Goal: Complete application form: Complete application form

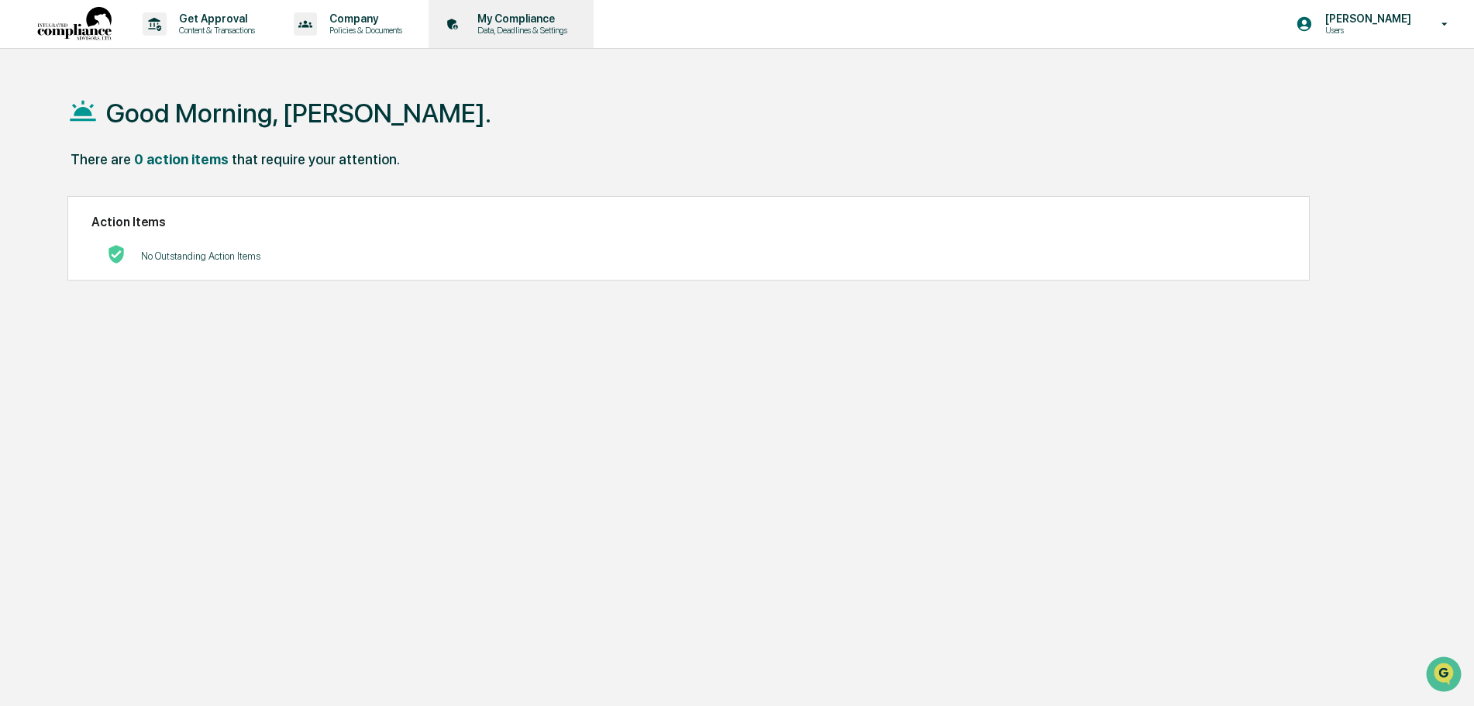
click at [519, 22] on p "My Compliance" at bounding box center [520, 18] width 110 height 12
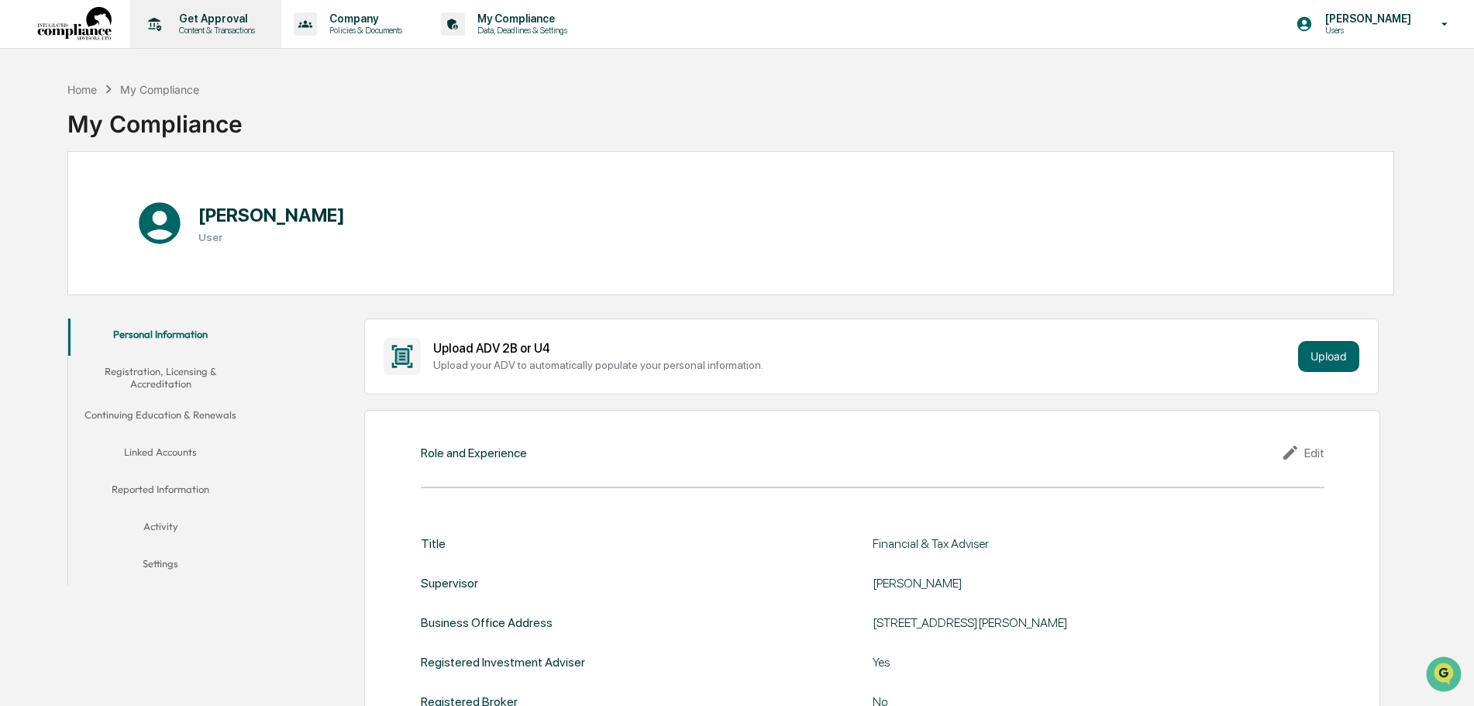
click at [227, 25] on p "Content & Transactions" at bounding box center [215, 30] width 96 height 11
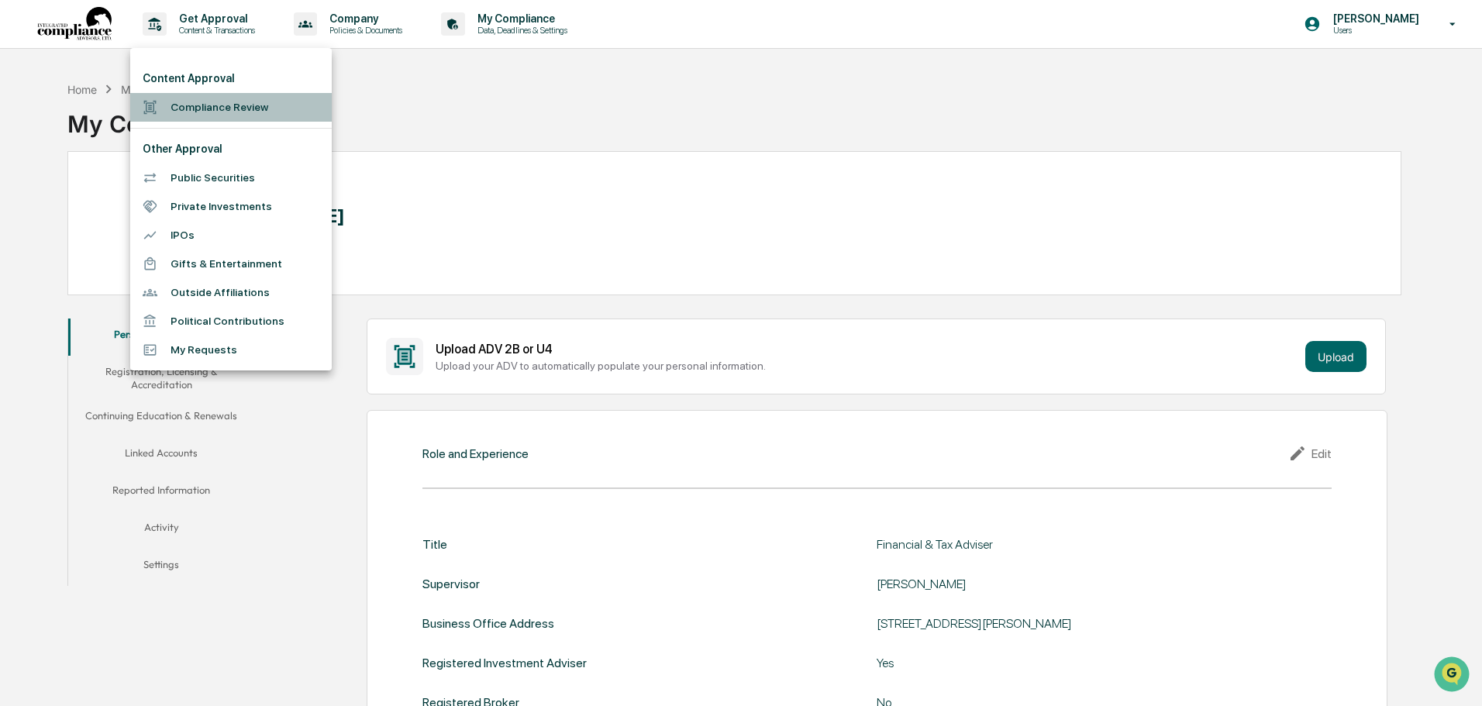
click at [232, 105] on li "Compliance Review" at bounding box center [231, 107] width 202 height 29
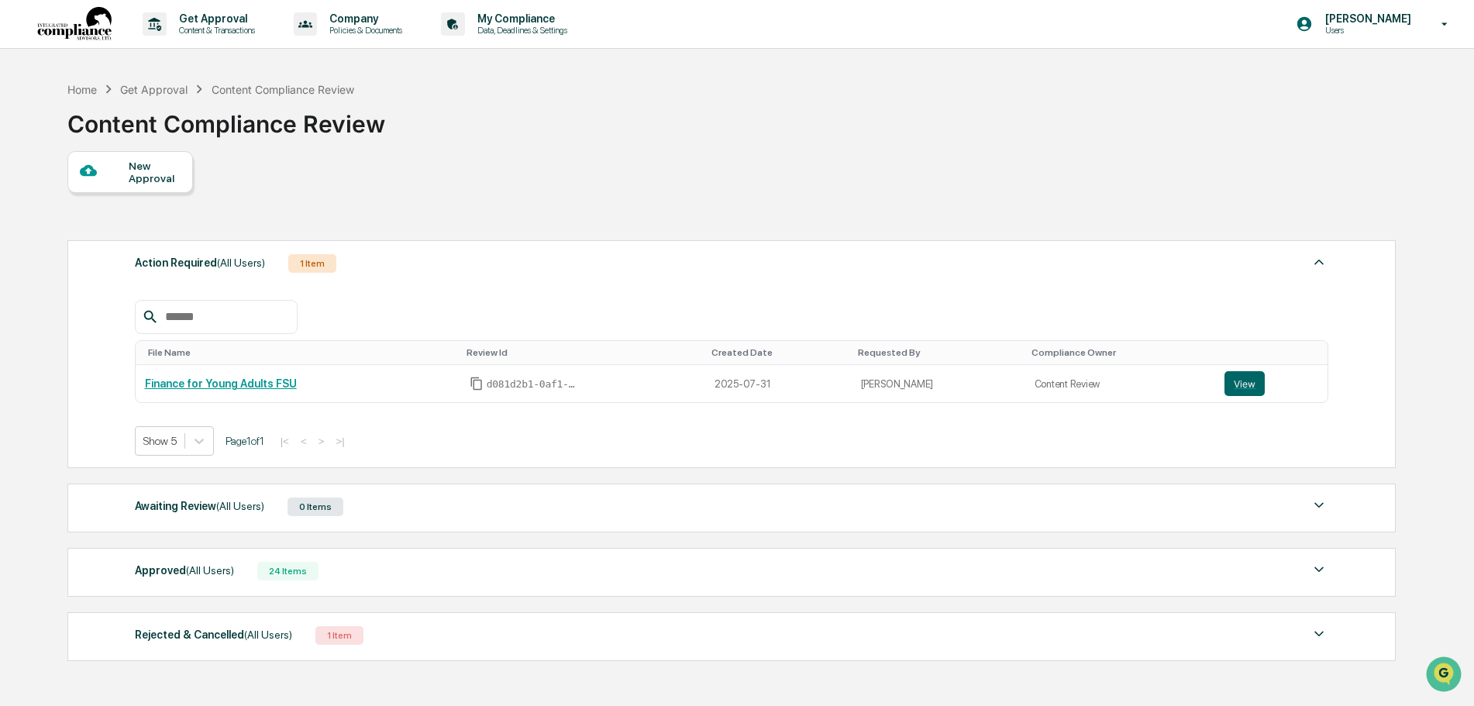
click at [153, 83] on div "Get Approval" at bounding box center [153, 89] width 67 height 13
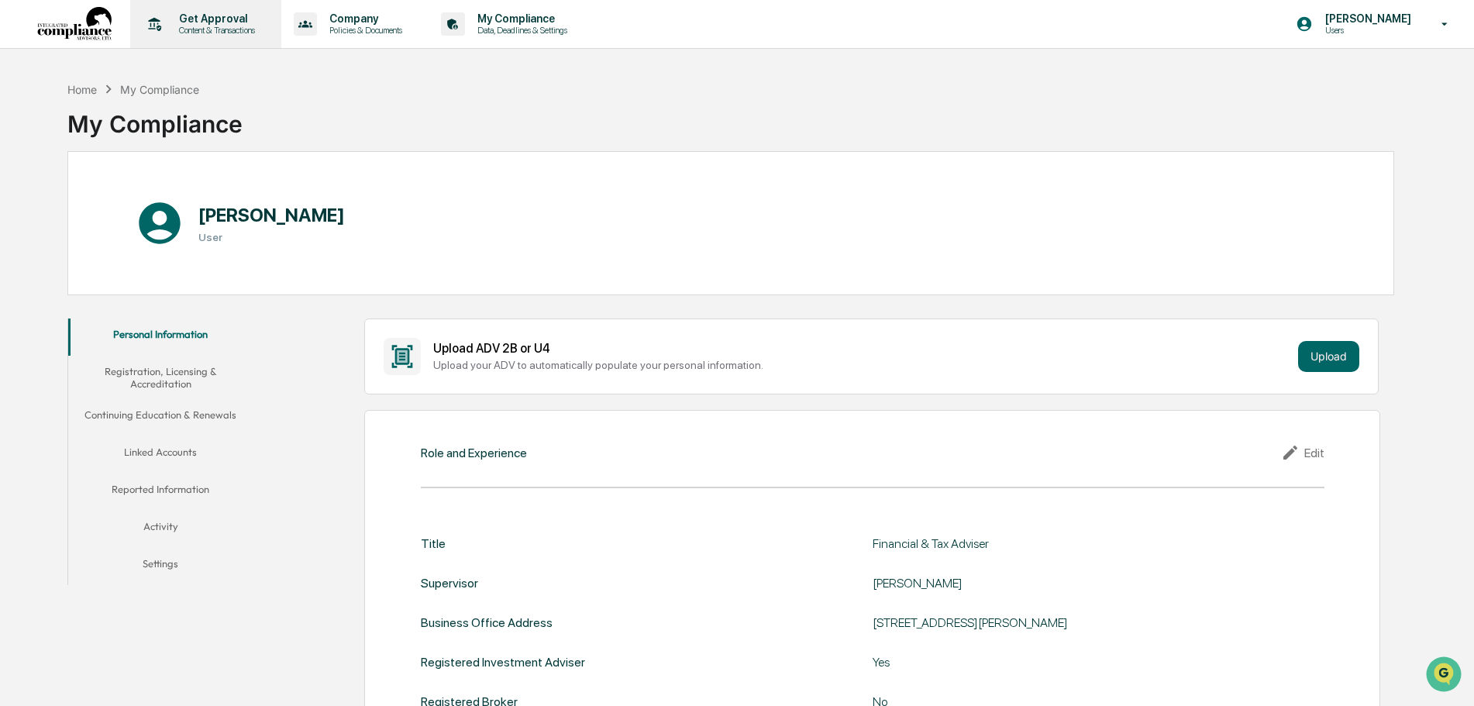
click at [202, 25] on p "Content & Transactions" at bounding box center [215, 30] width 96 height 11
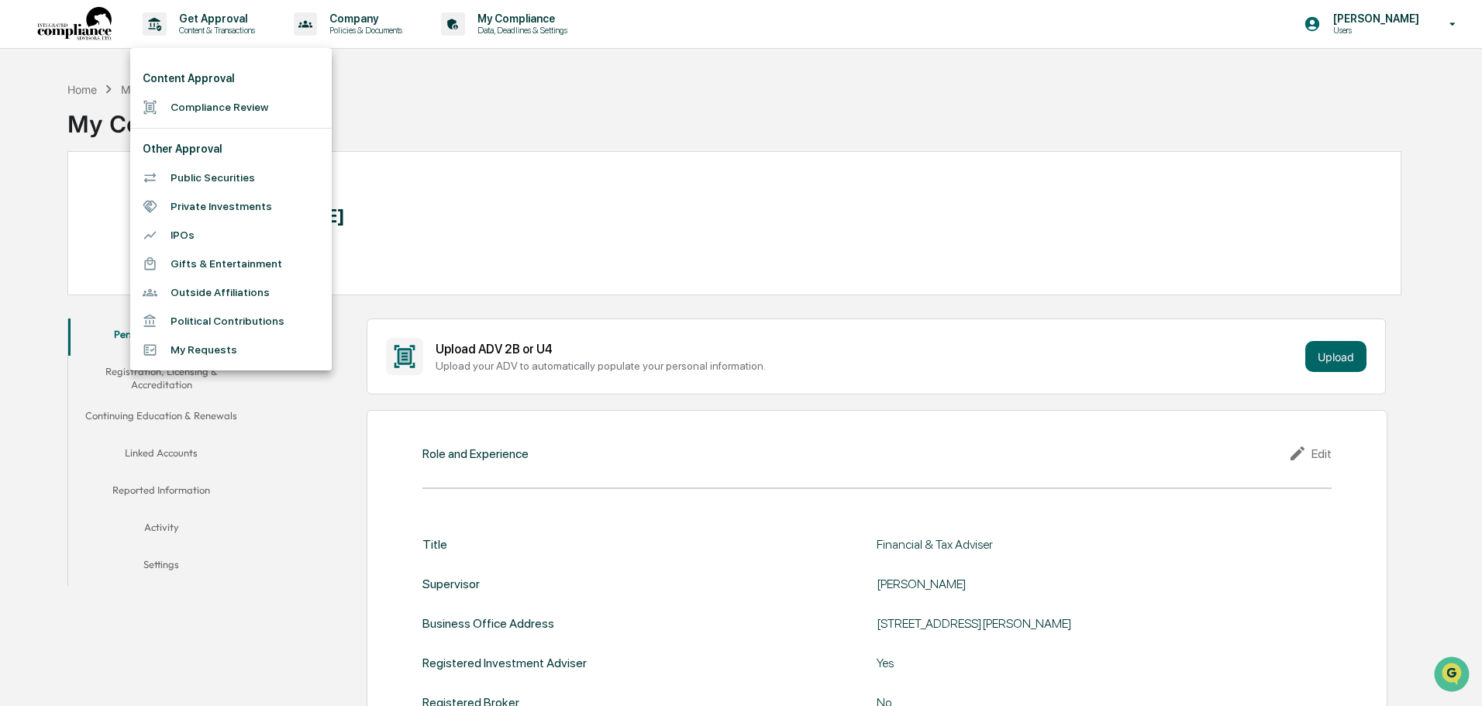
click at [226, 258] on li "Gifts & Entertainment" at bounding box center [231, 264] width 202 height 29
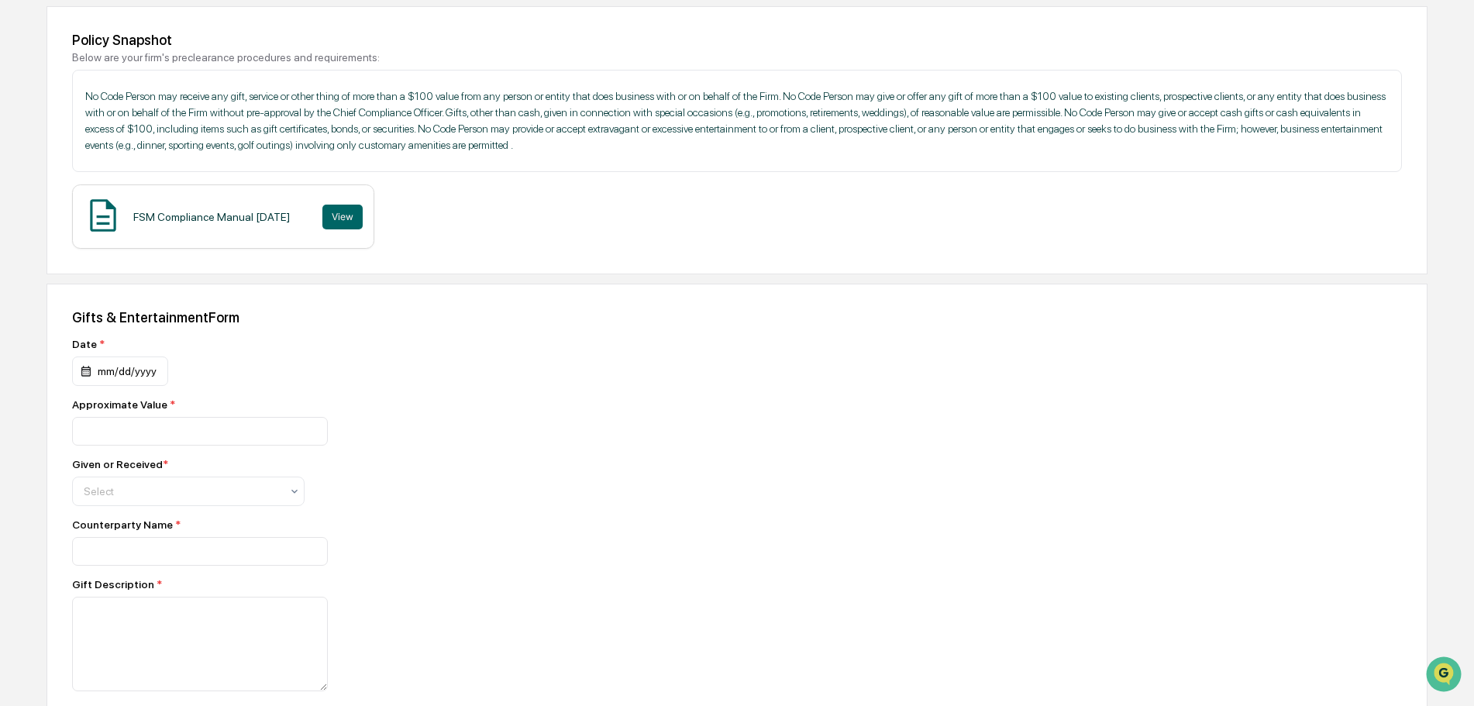
scroll to position [233, 0]
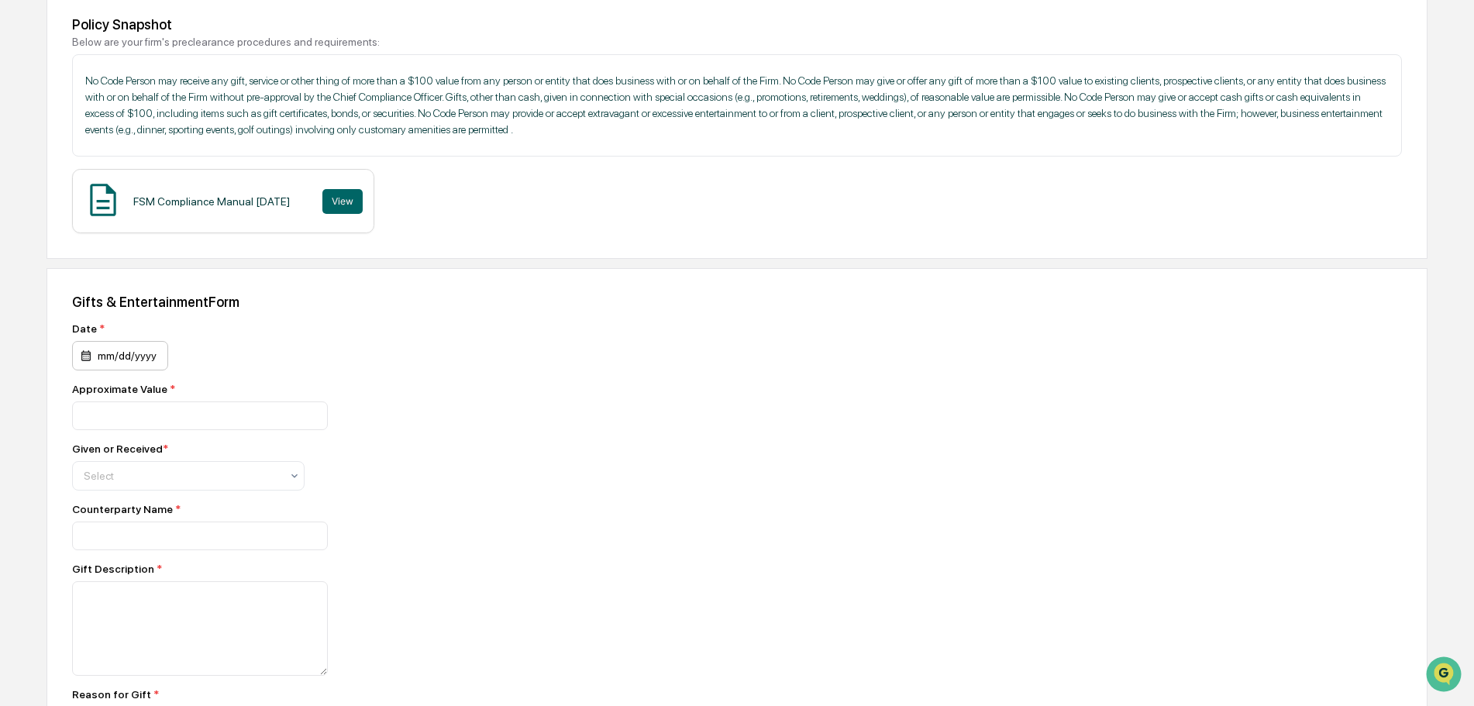
click at [137, 371] on div "mm/dd/yyyy" at bounding box center [120, 355] width 96 height 29
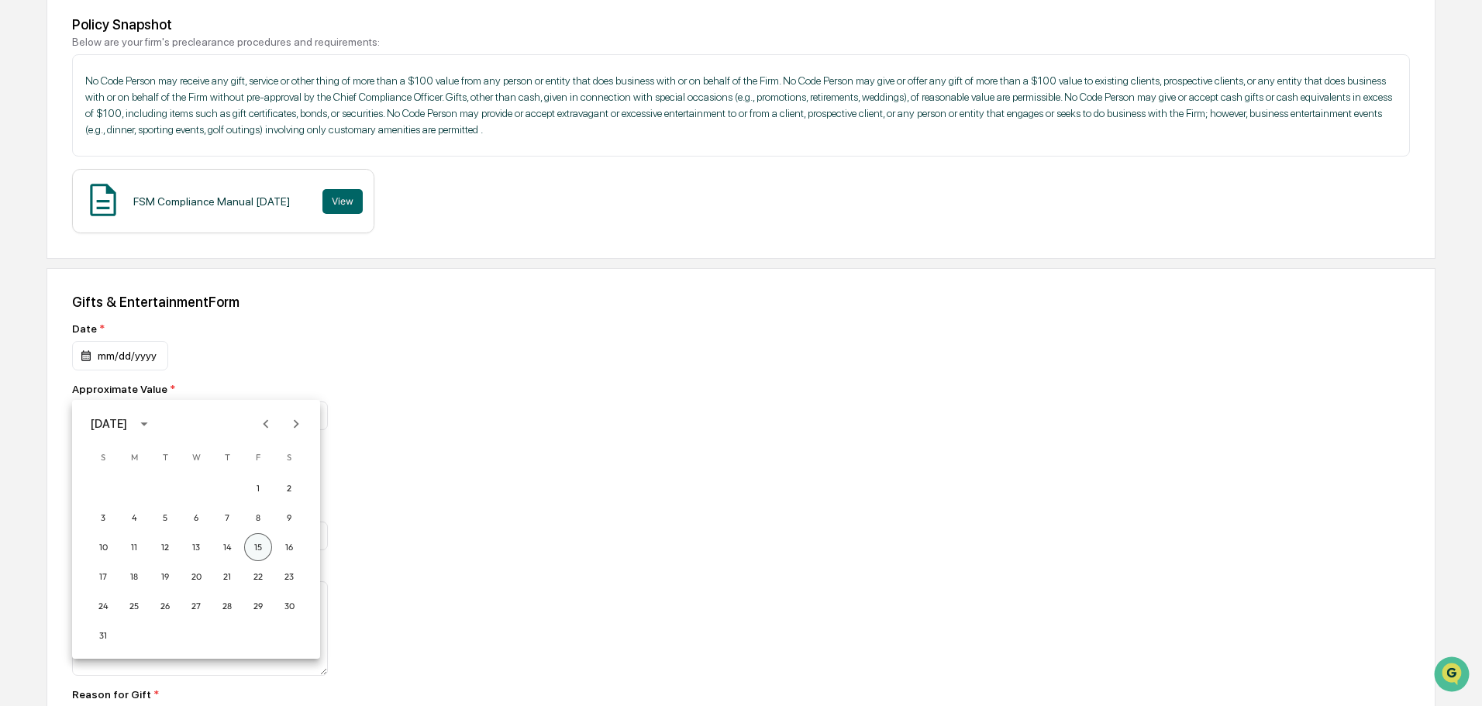
click at [260, 541] on button "15" at bounding box center [258, 547] width 28 height 28
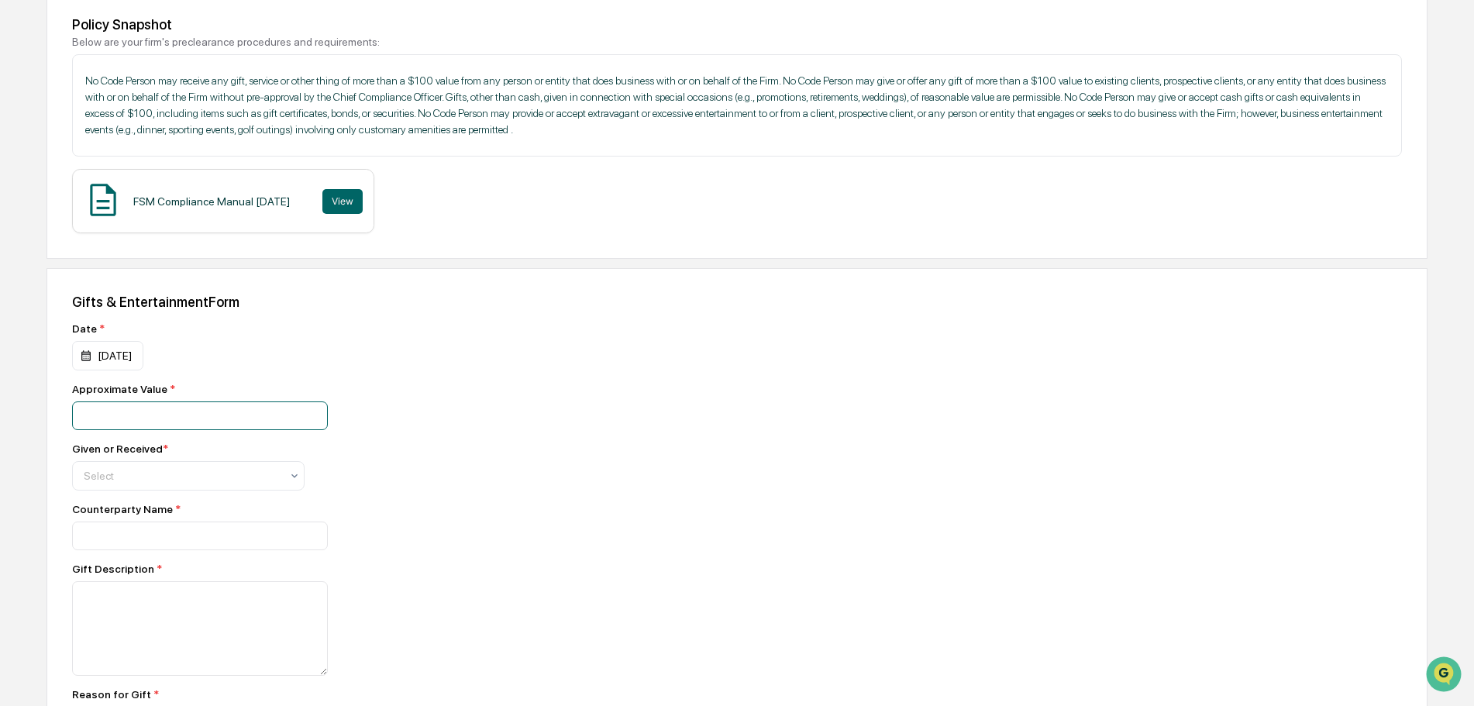
click at [190, 430] on input "number" at bounding box center [200, 416] width 256 height 29
type input "**"
click at [240, 484] on div at bounding box center [182, 476] width 197 height 16
click at [137, 580] on div "Received" at bounding box center [188, 574] width 231 height 31
click at [131, 430] on input at bounding box center [200, 416] width 256 height 29
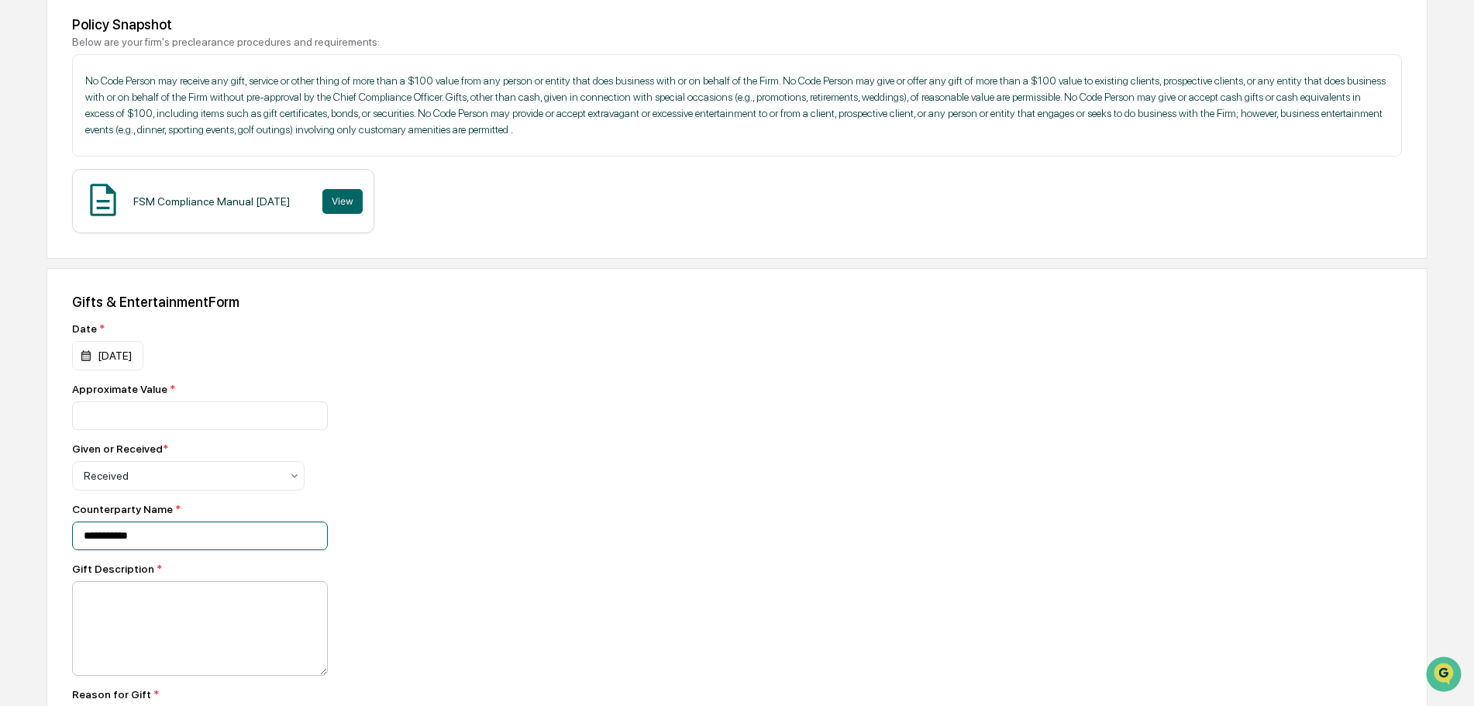
type input "**********"
click at [167, 657] on textarea at bounding box center [200, 628] width 256 height 95
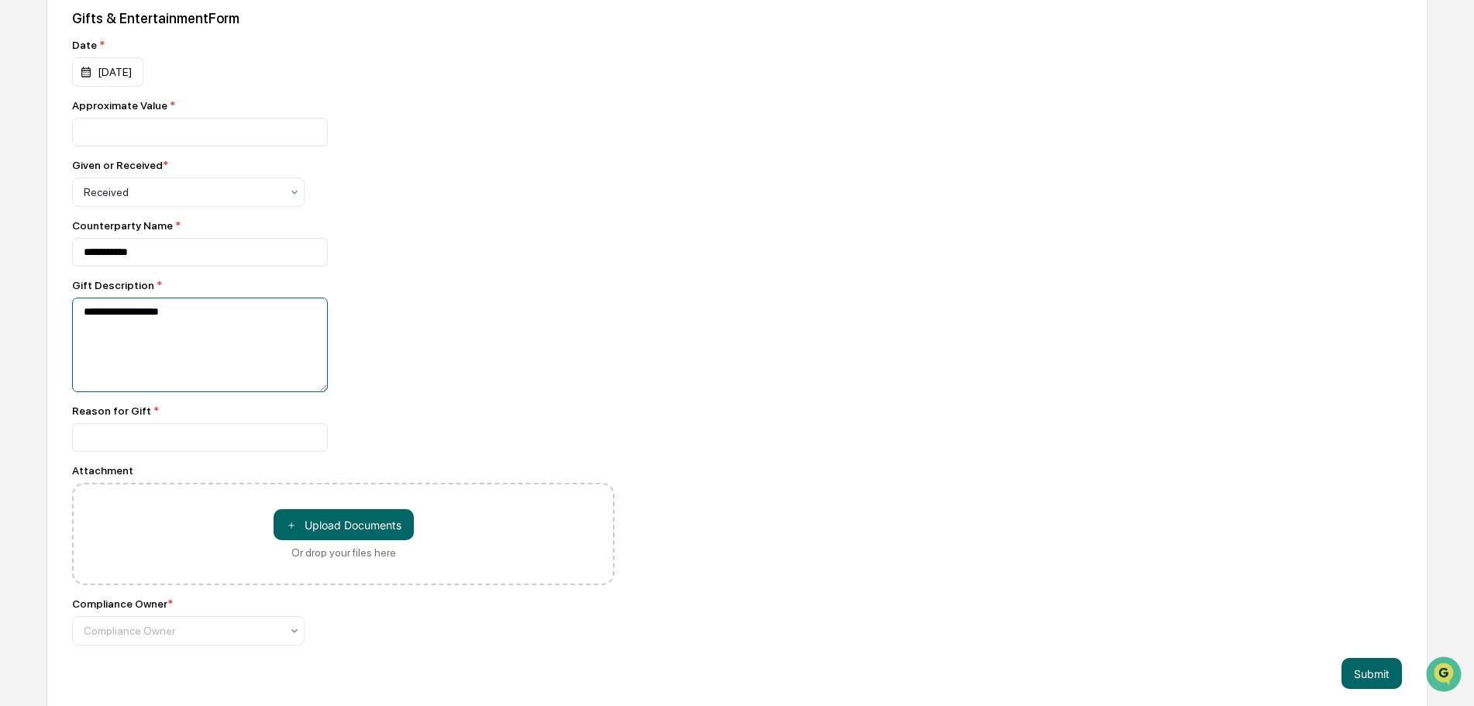
scroll to position [543, 0]
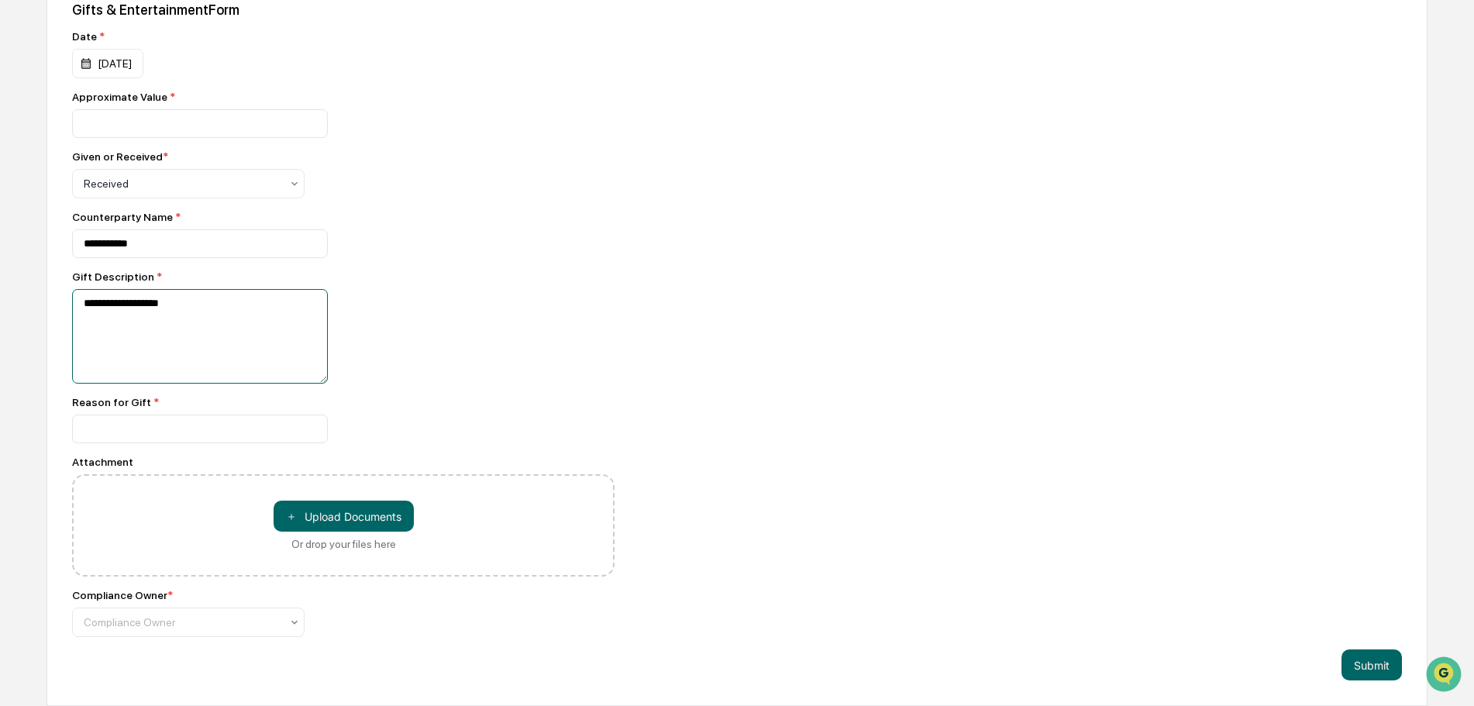
type textarea "**********"
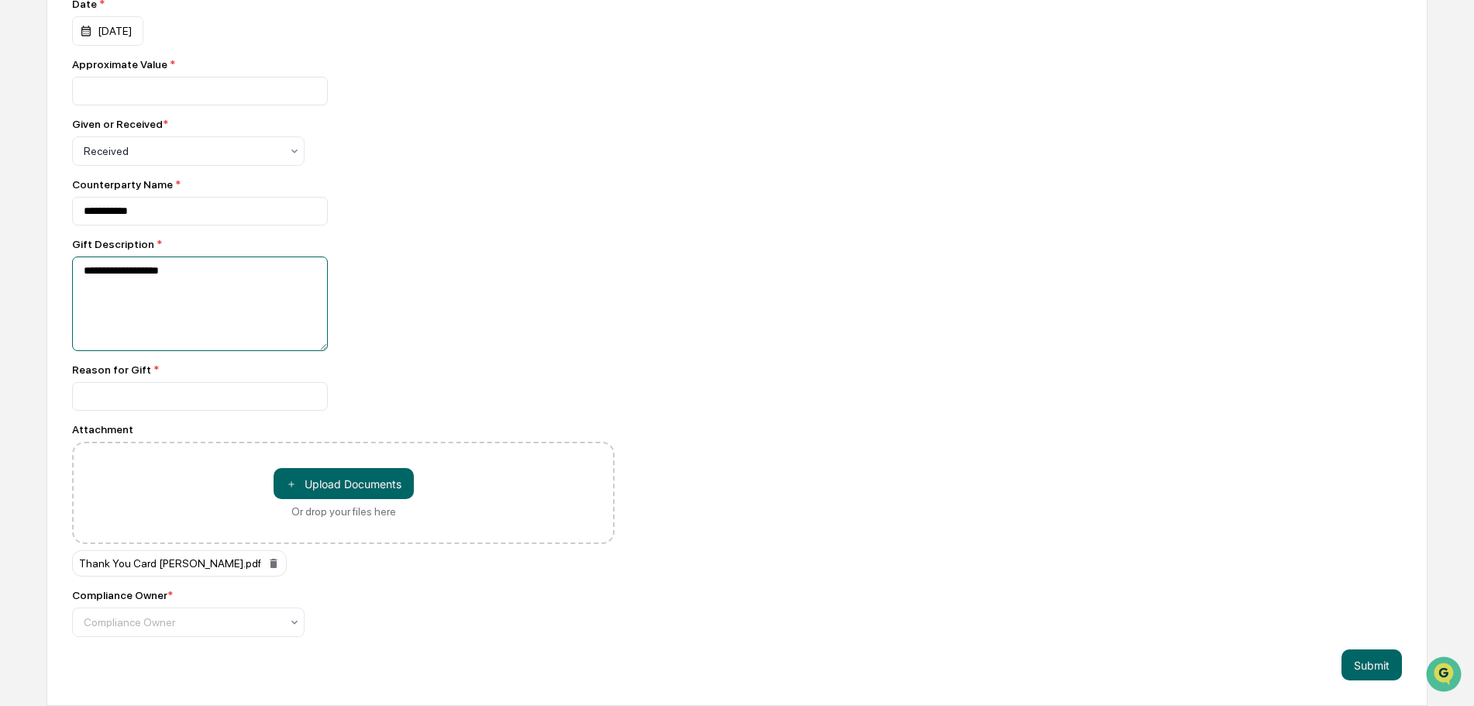
scroll to position [600, 0]
click at [186, 105] on input at bounding box center [200, 91] width 256 height 29
type input "*********"
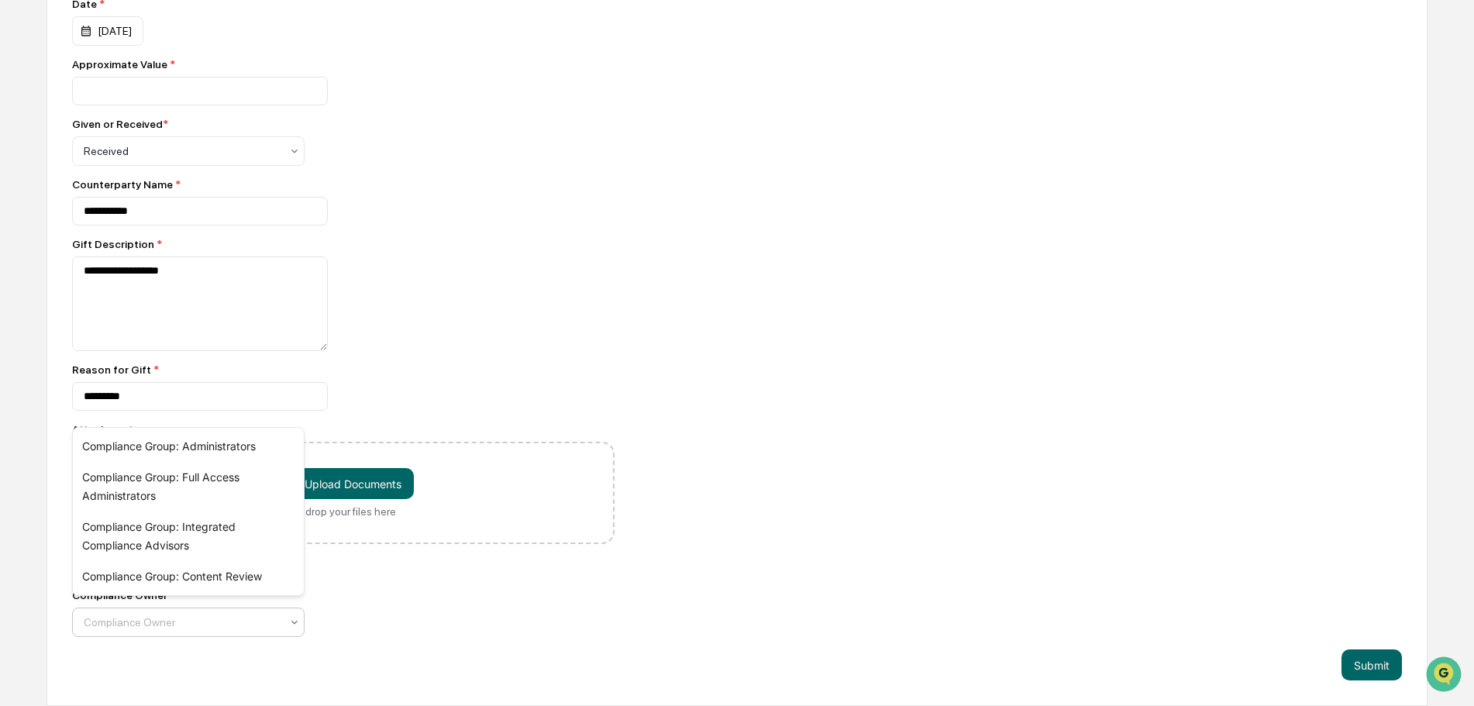
click at [161, 622] on div at bounding box center [182, 623] width 197 height 16
click at [161, 624] on div at bounding box center [182, 623] width 197 height 16
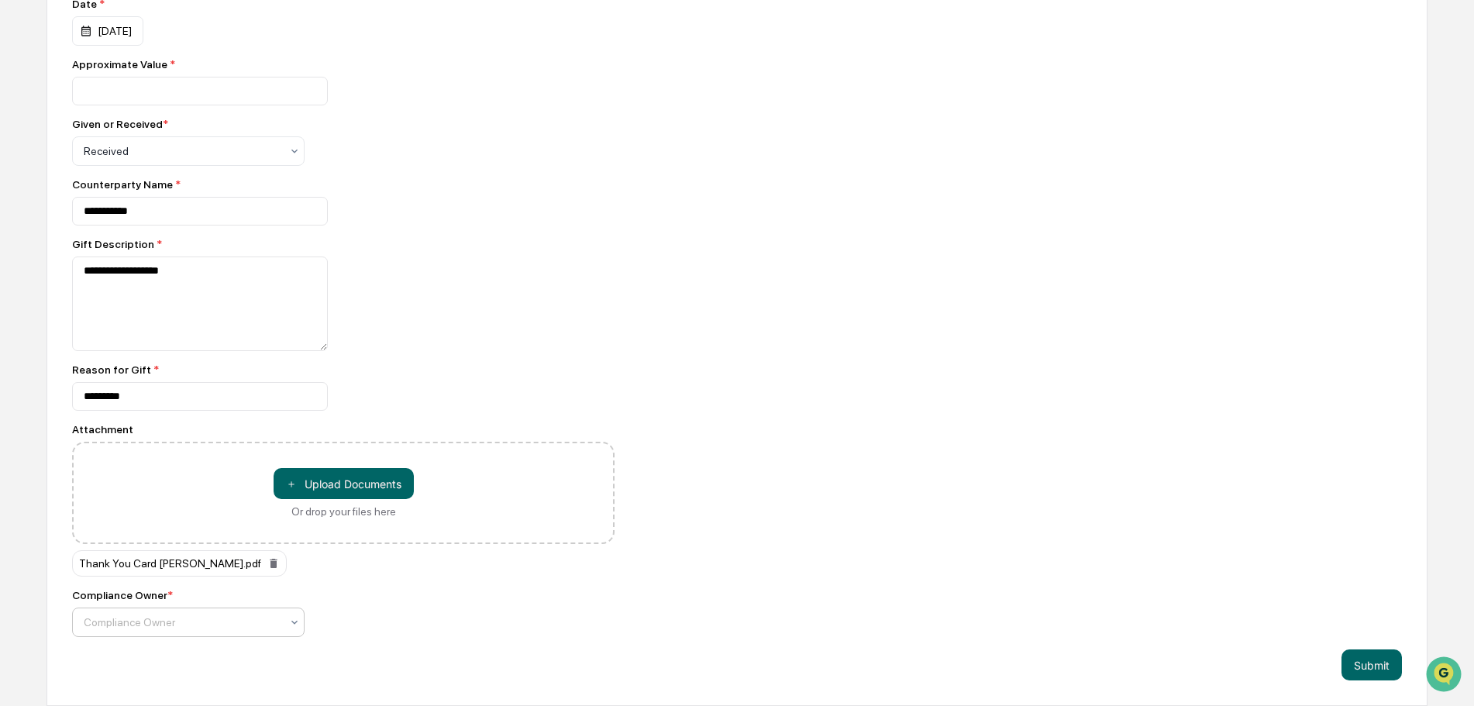
click at [216, 617] on div at bounding box center [182, 623] width 197 height 16
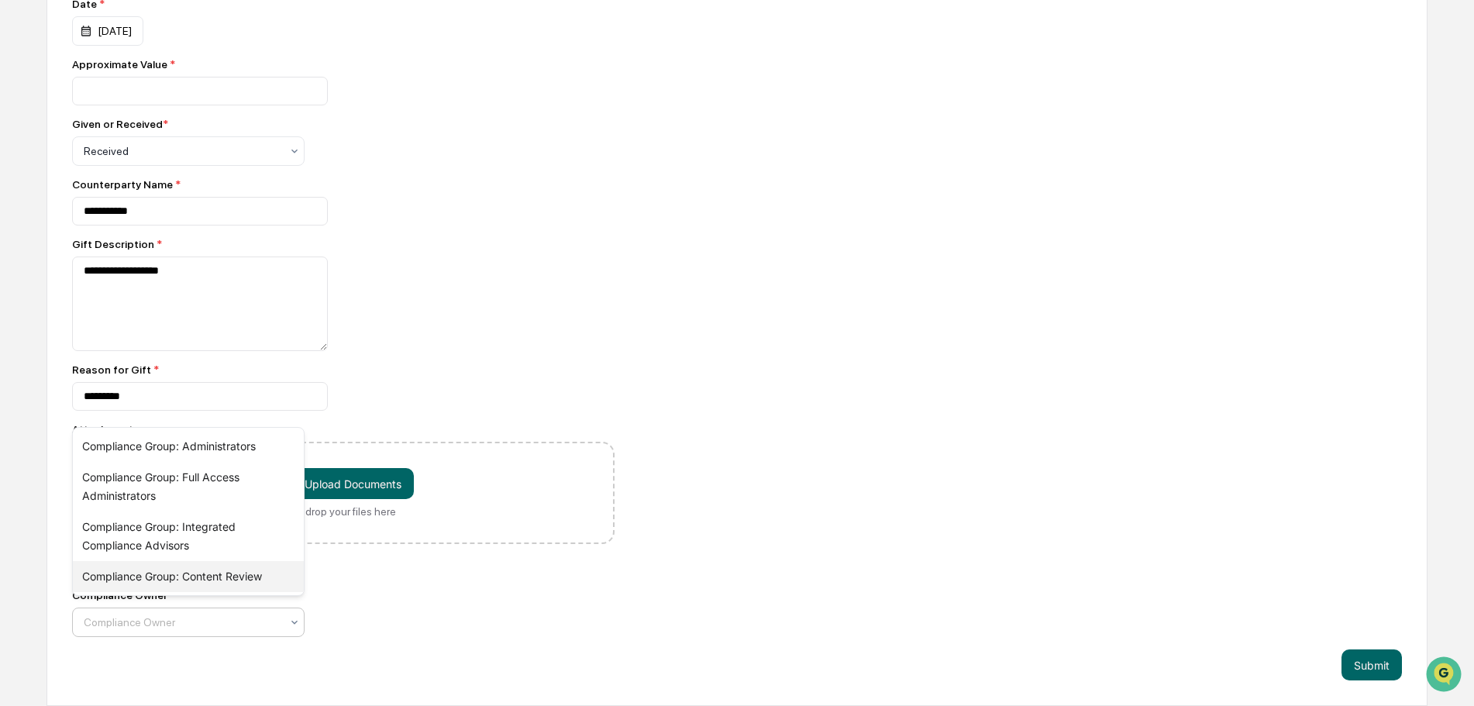
click at [144, 576] on div "Compliance Group: Content Review" at bounding box center [188, 576] width 231 height 31
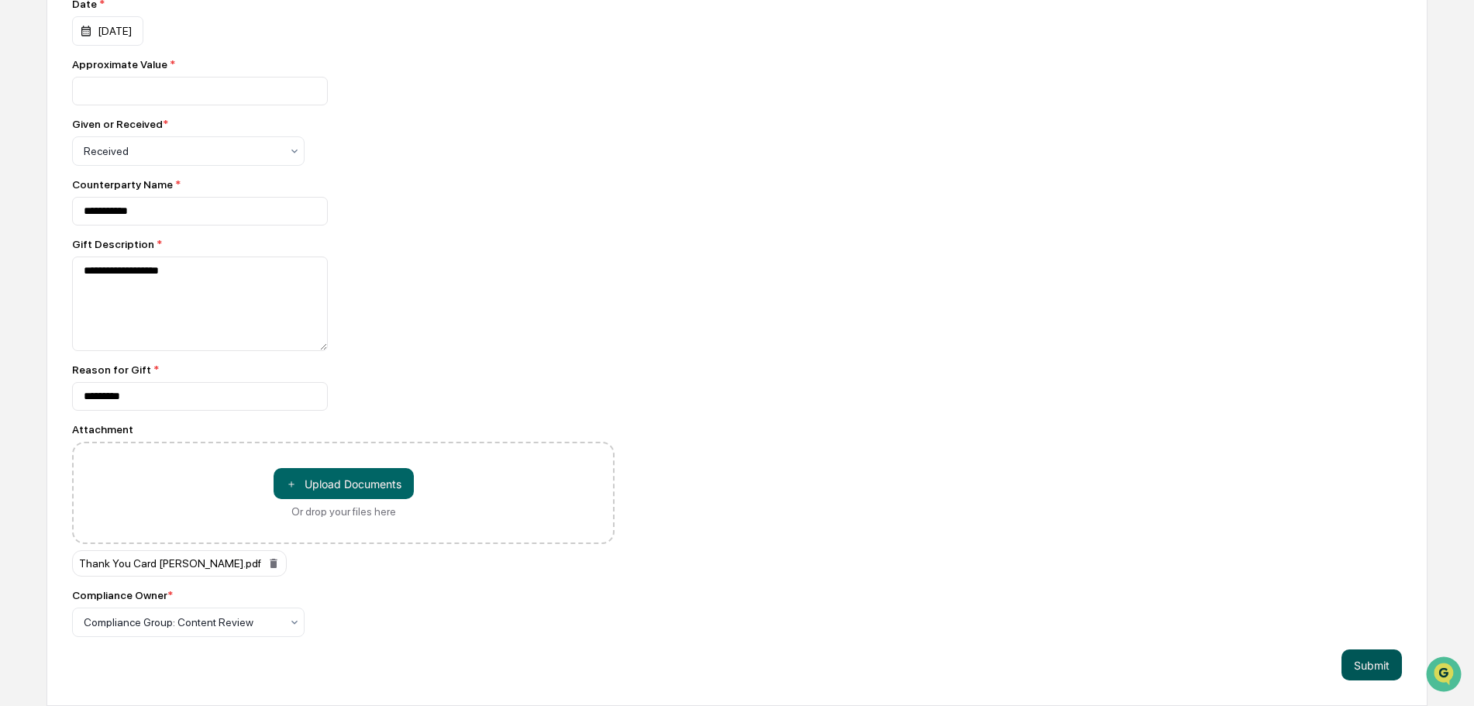
click at [1381, 665] on button "Submit" at bounding box center [1372, 665] width 60 height 31
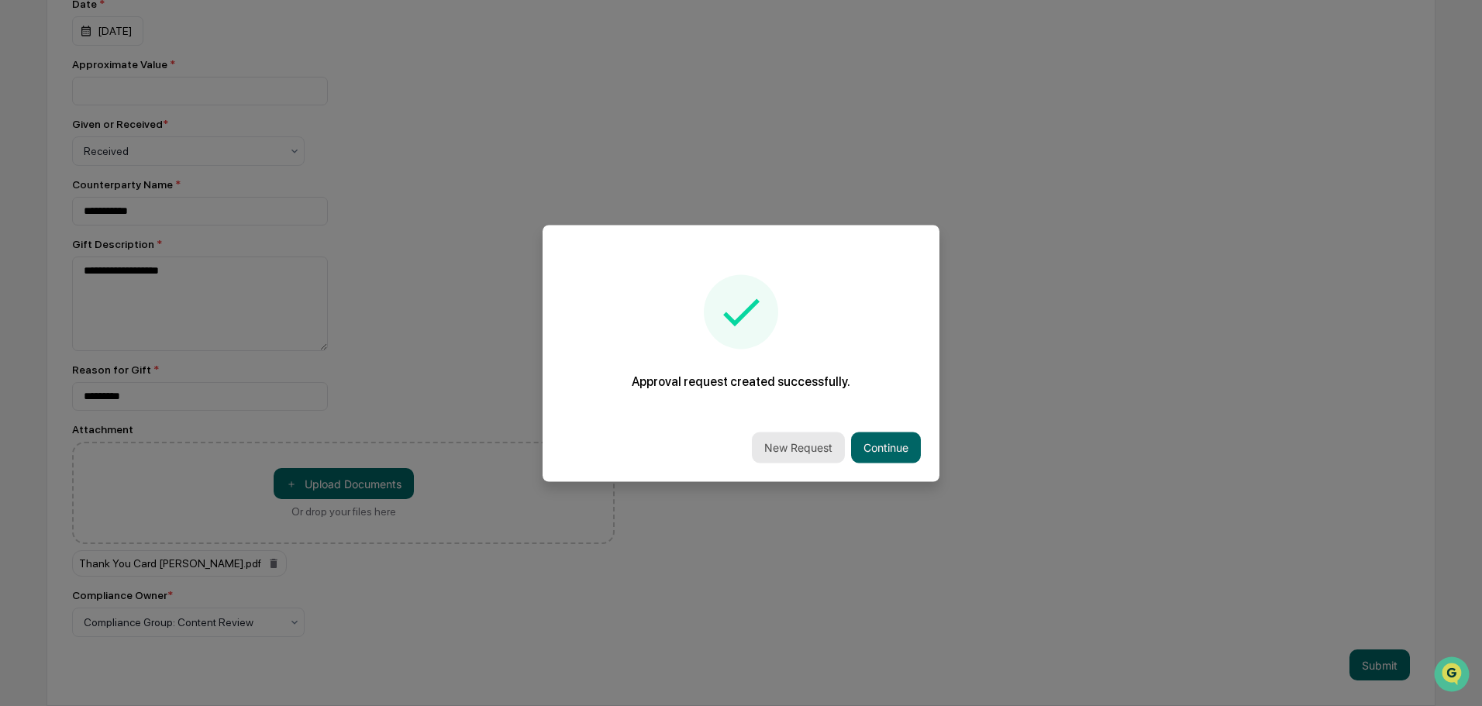
click at [797, 445] on button "New Request" at bounding box center [798, 447] width 93 height 31
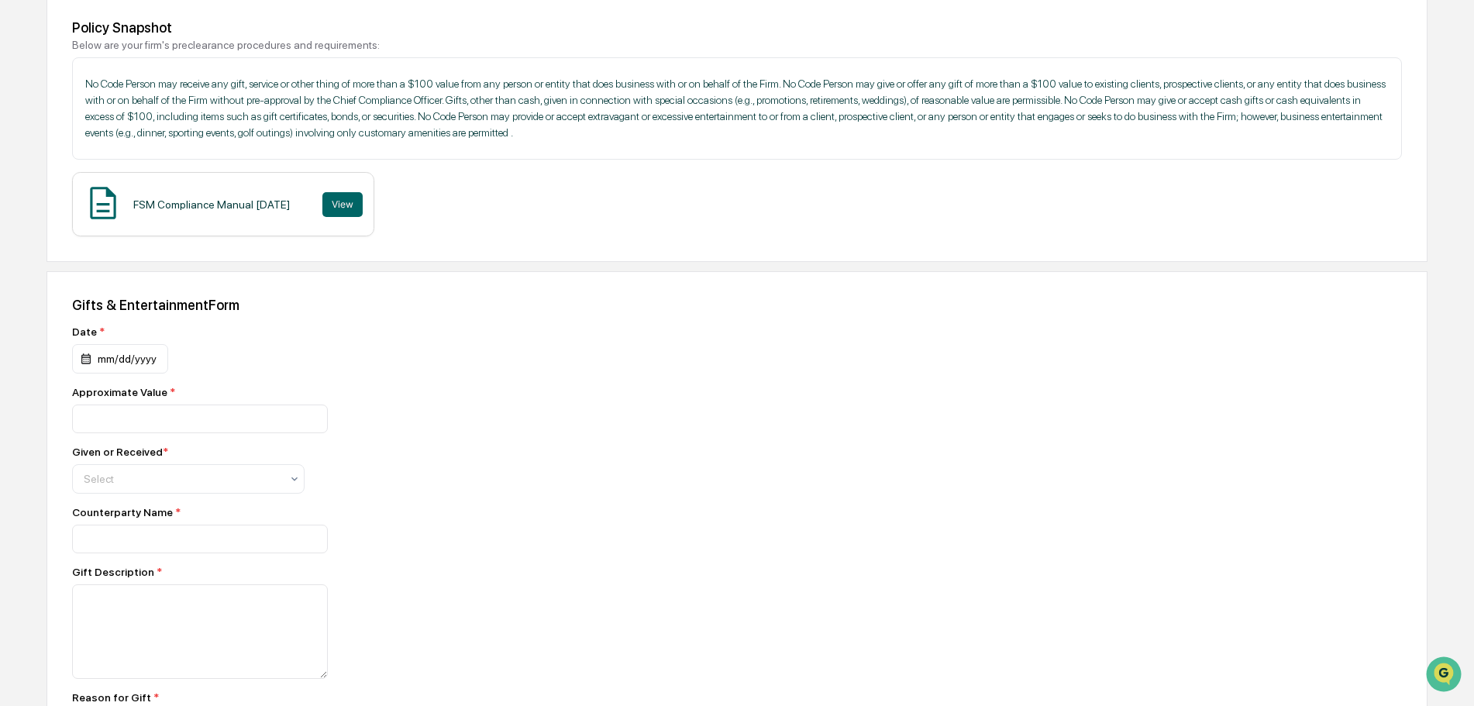
scroll to position [233, 0]
click at [127, 371] on div "mm/dd/yyyy" at bounding box center [120, 355] width 96 height 29
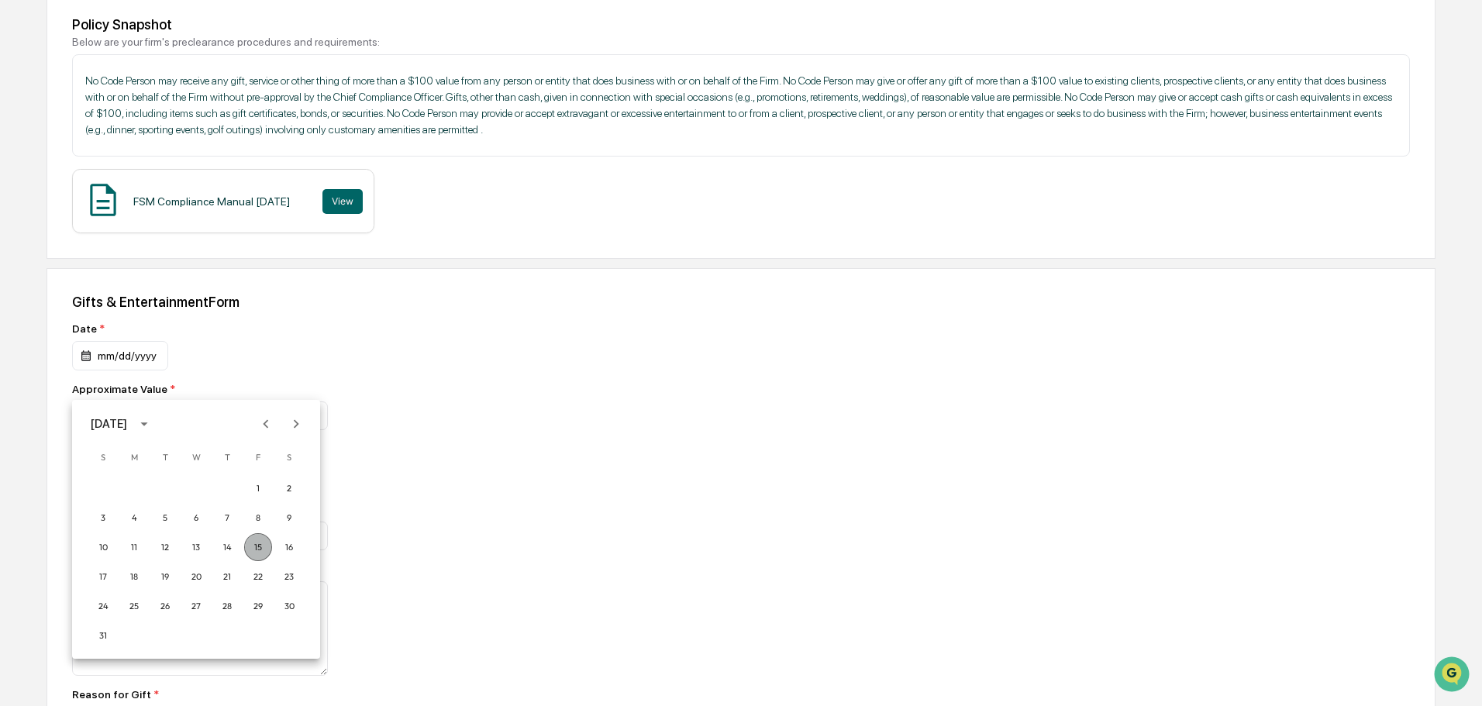
click at [261, 546] on button "15" at bounding box center [258, 547] width 28 height 28
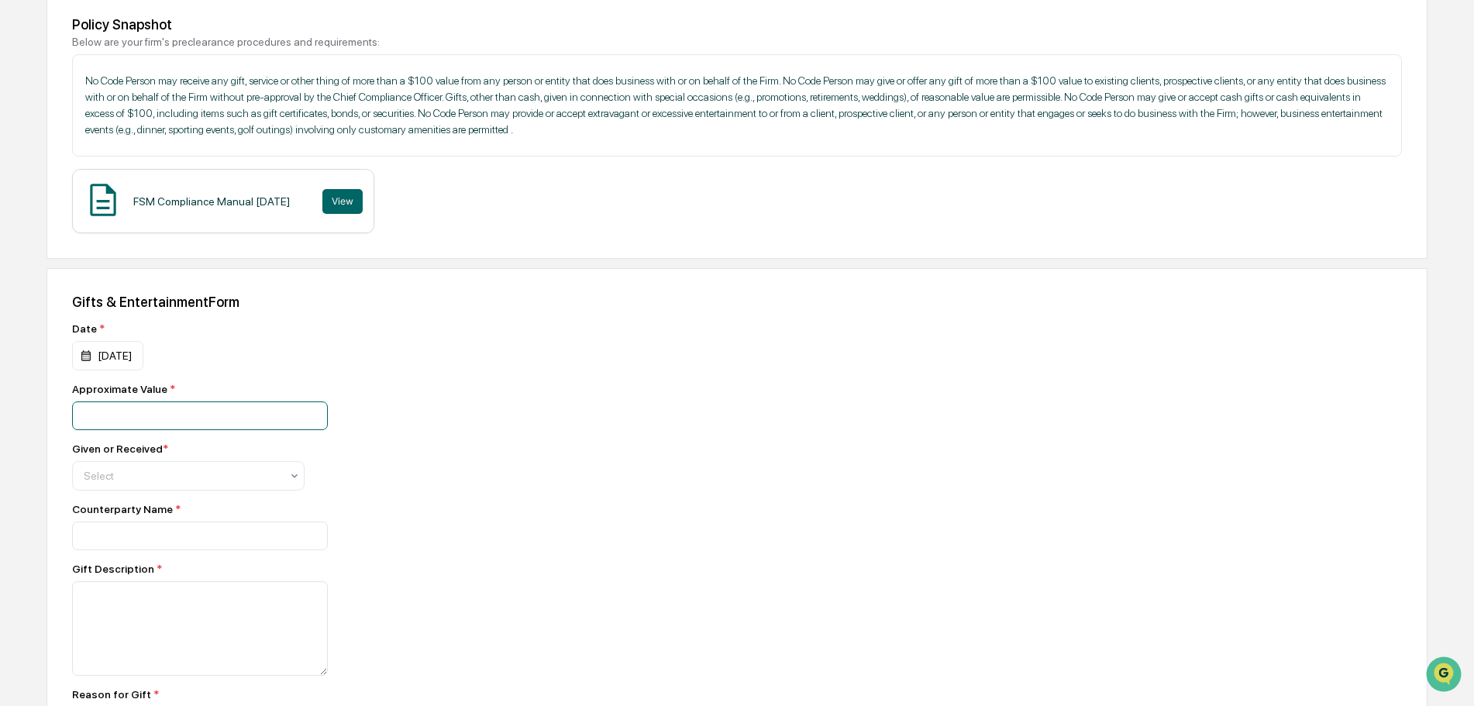
click at [179, 430] on input "number" at bounding box center [200, 416] width 256 height 29
type input "**"
click at [191, 484] on div at bounding box center [182, 476] width 197 height 16
click at [106, 578] on div "Received" at bounding box center [188, 574] width 231 height 31
click at [125, 430] on input at bounding box center [200, 416] width 256 height 29
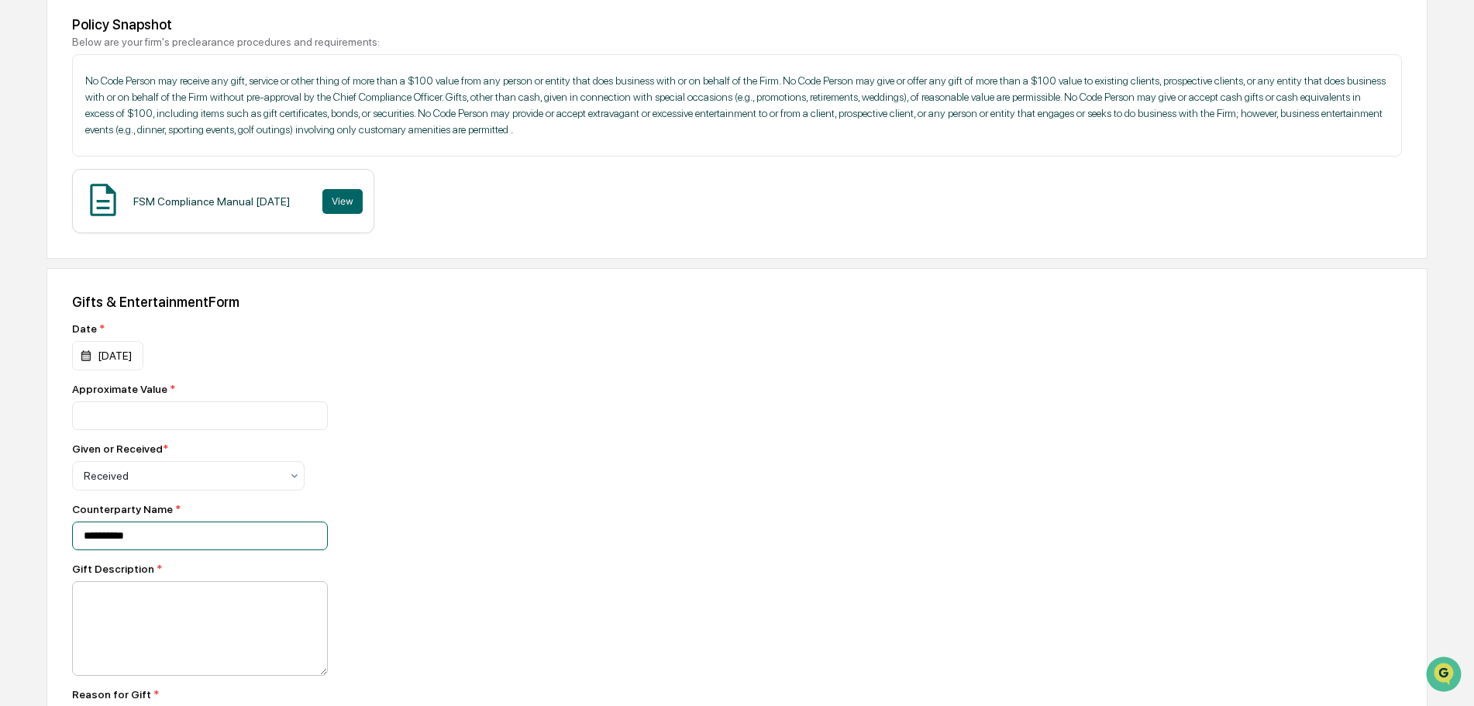
type input "**********"
click at [198, 635] on textarea at bounding box center [200, 628] width 256 height 95
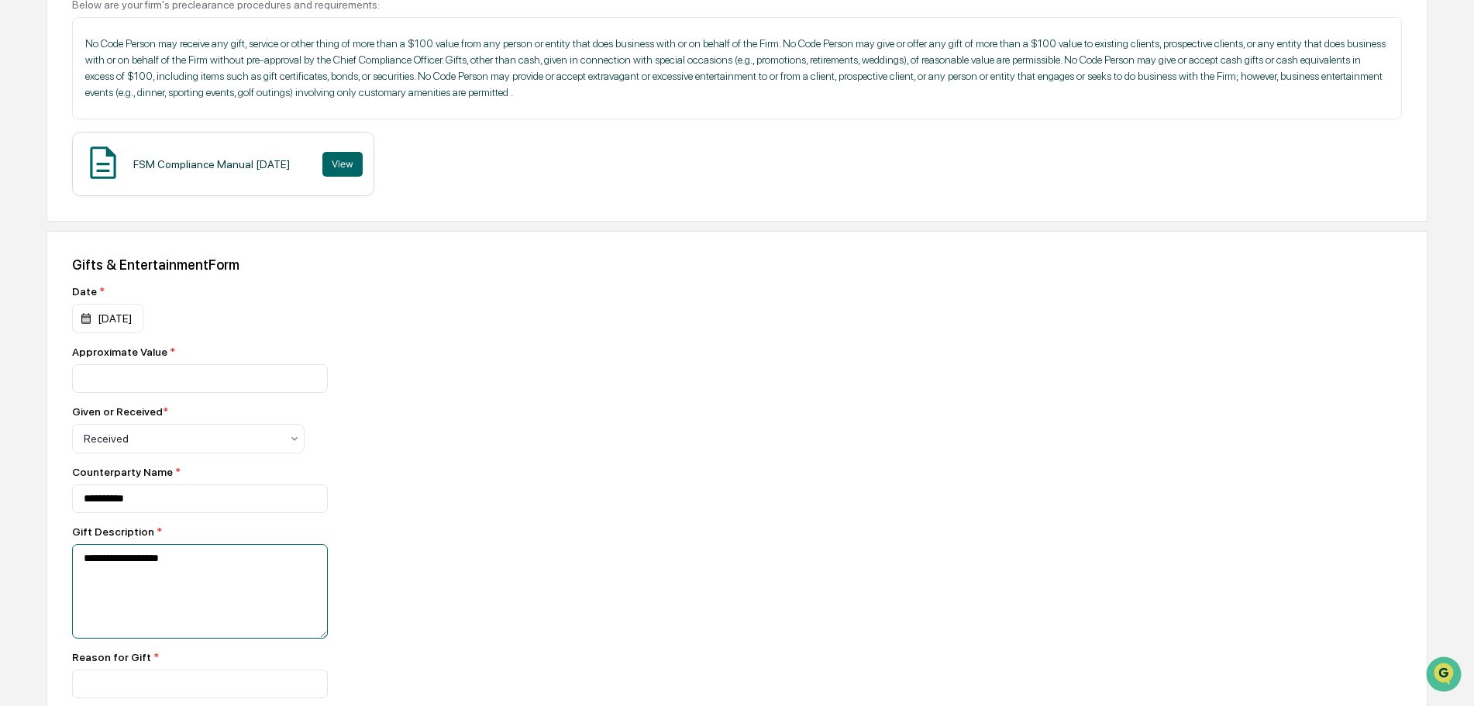
scroll to position [388, 0]
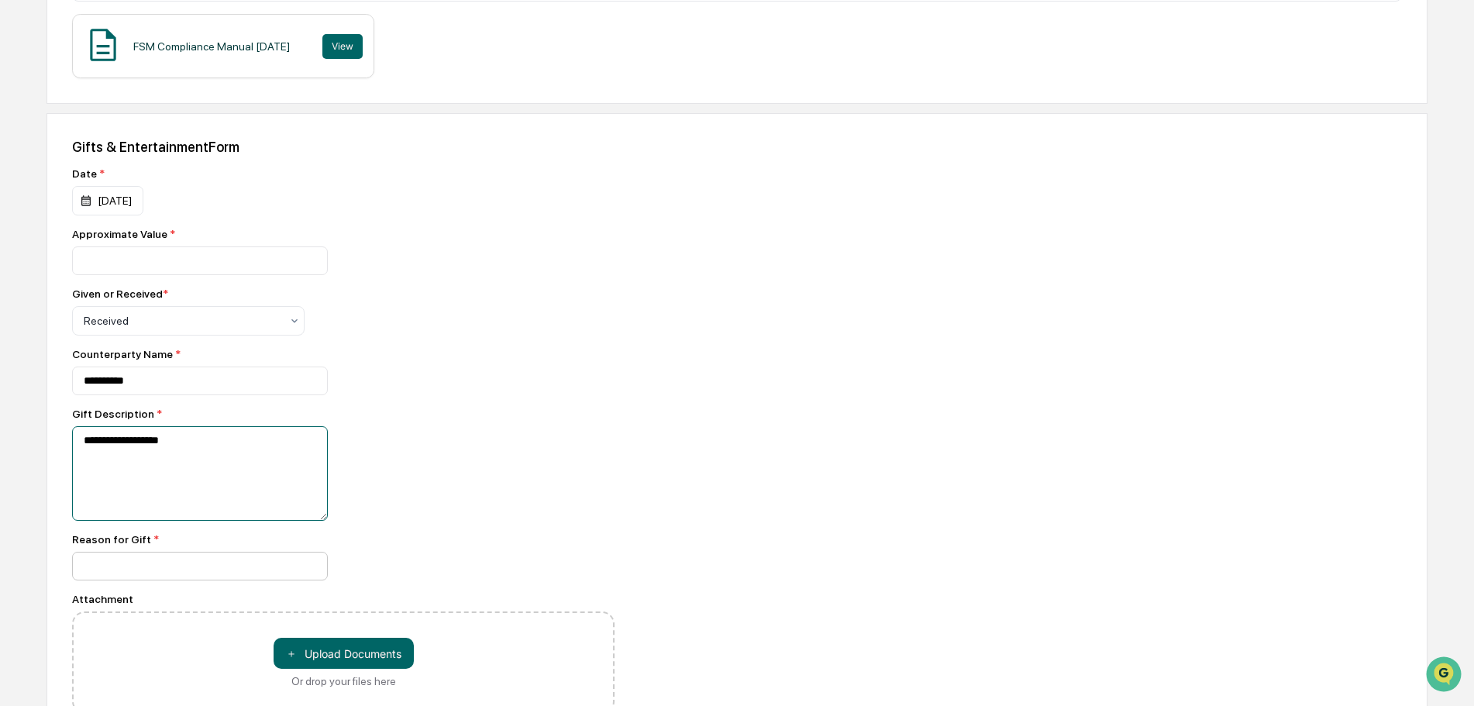
type textarea "**********"
click at [199, 275] on input at bounding box center [200, 261] width 256 height 29
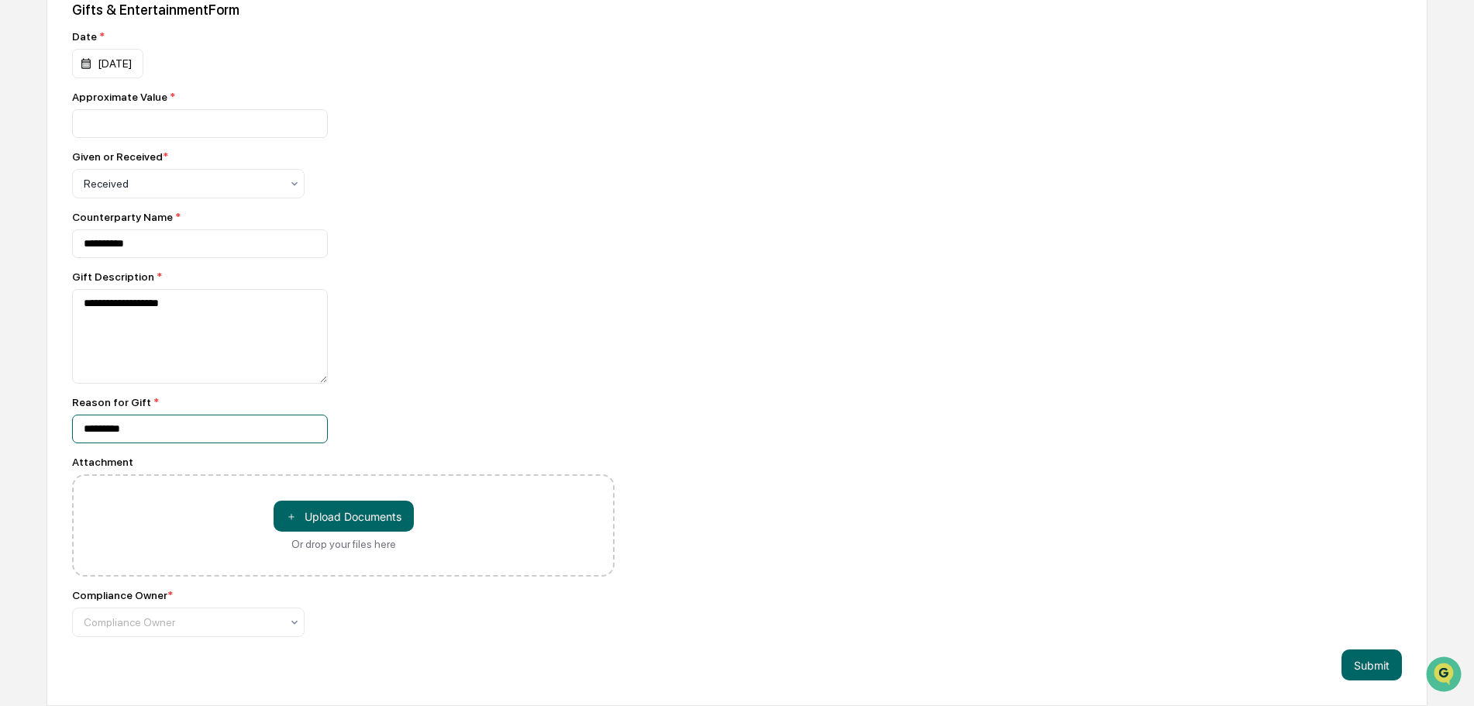
scroll to position [567, 0]
type input "*********"
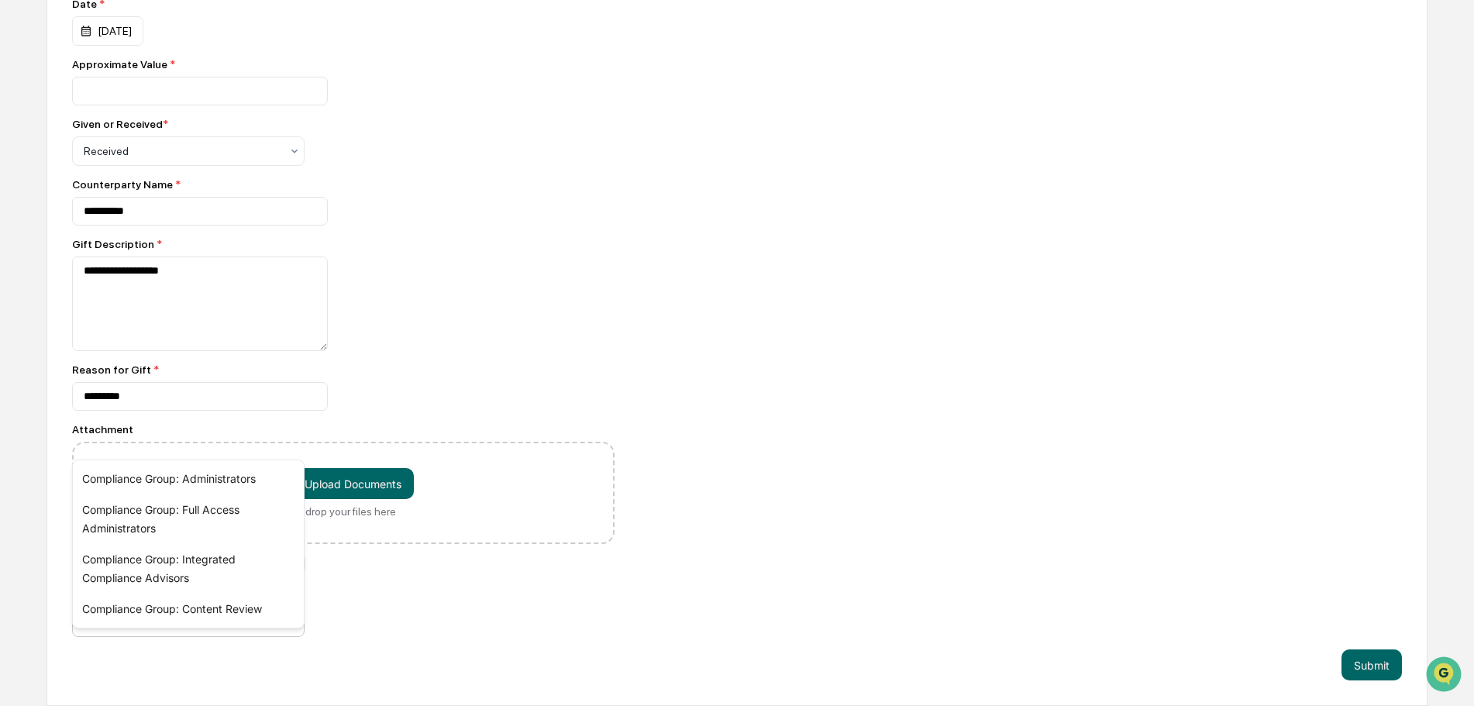
click at [256, 630] on div at bounding box center [182, 623] width 197 height 16
click at [230, 607] on div "Compliance Group: Content Review" at bounding box center [188, 609] width 231 height 31
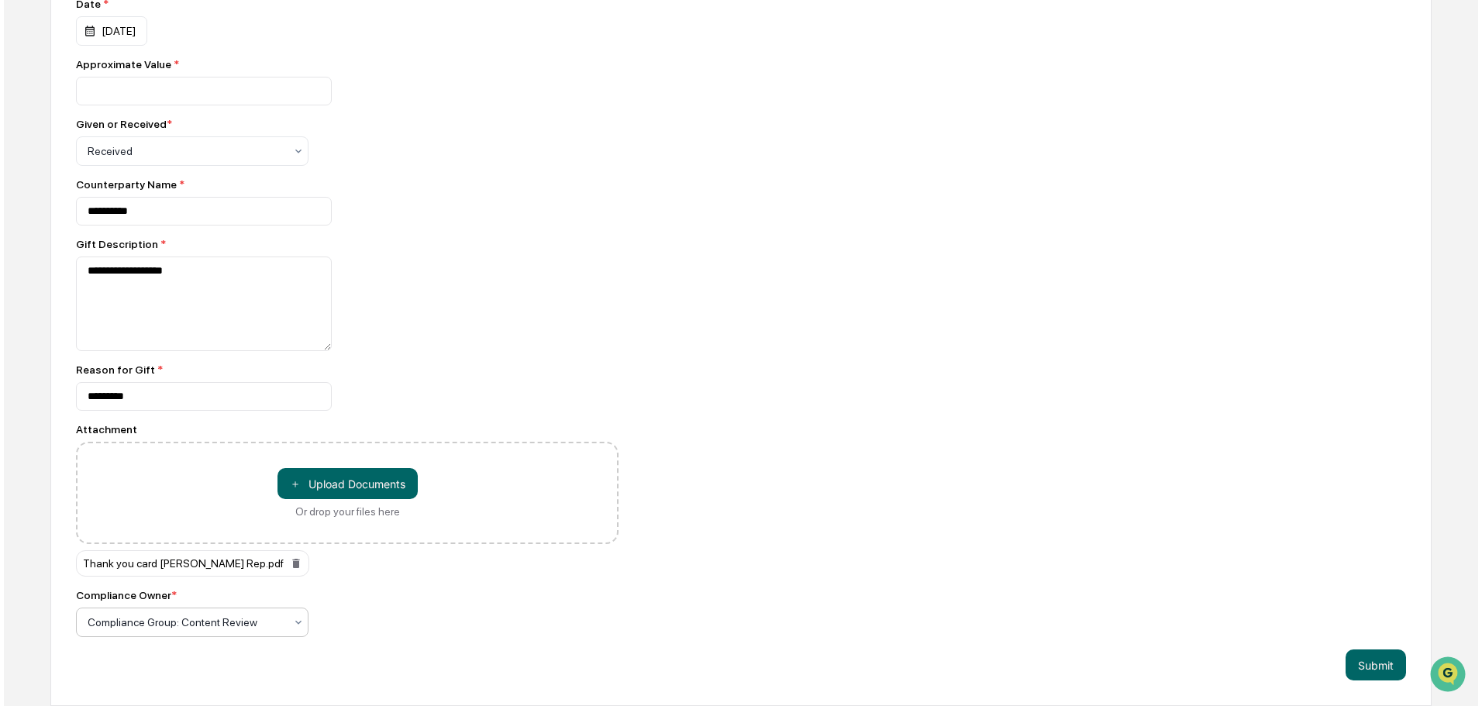
scroll to position [600, 0]
click at [1364, 660] on button "Submit" at bounding box center [1372, 665] width 60 height 31
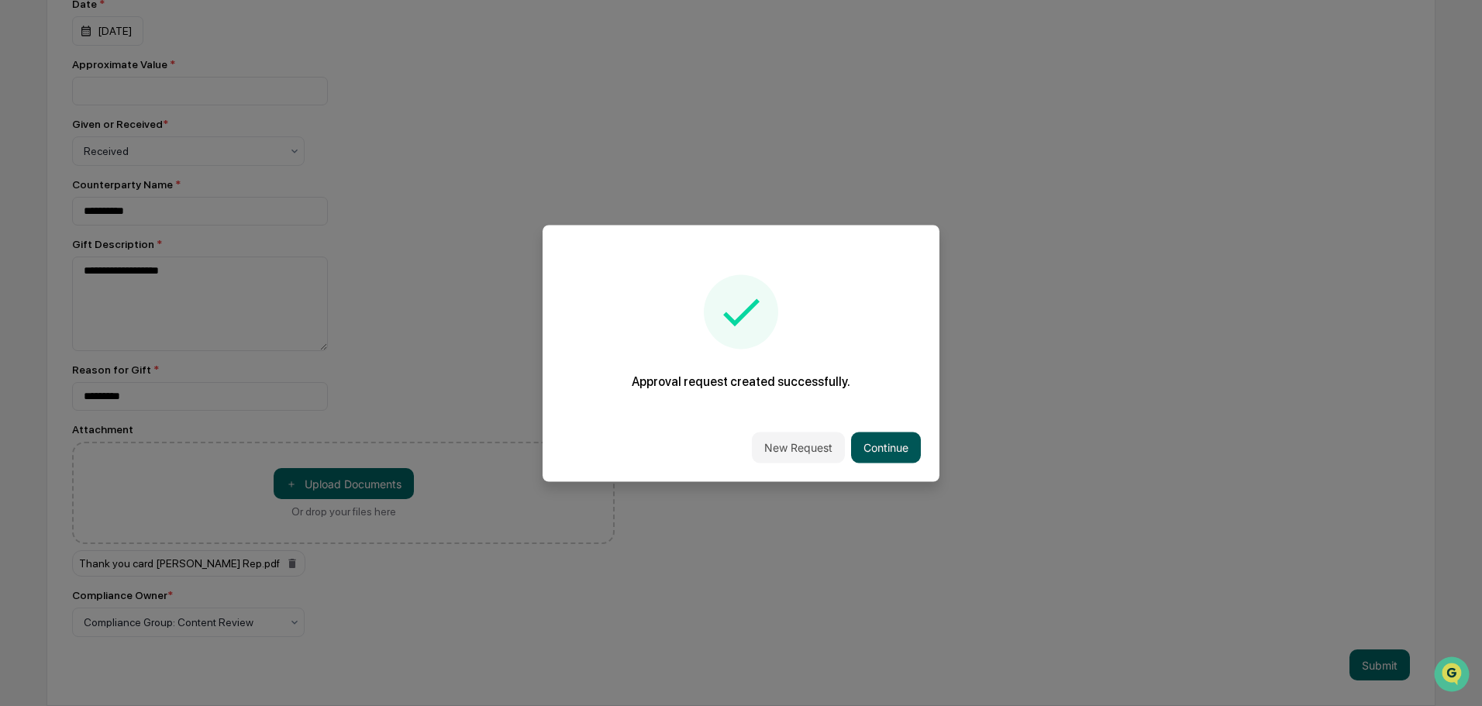
click at [905, 442] on button "Continue" at bounding box center [886, 447] width 70 height 31
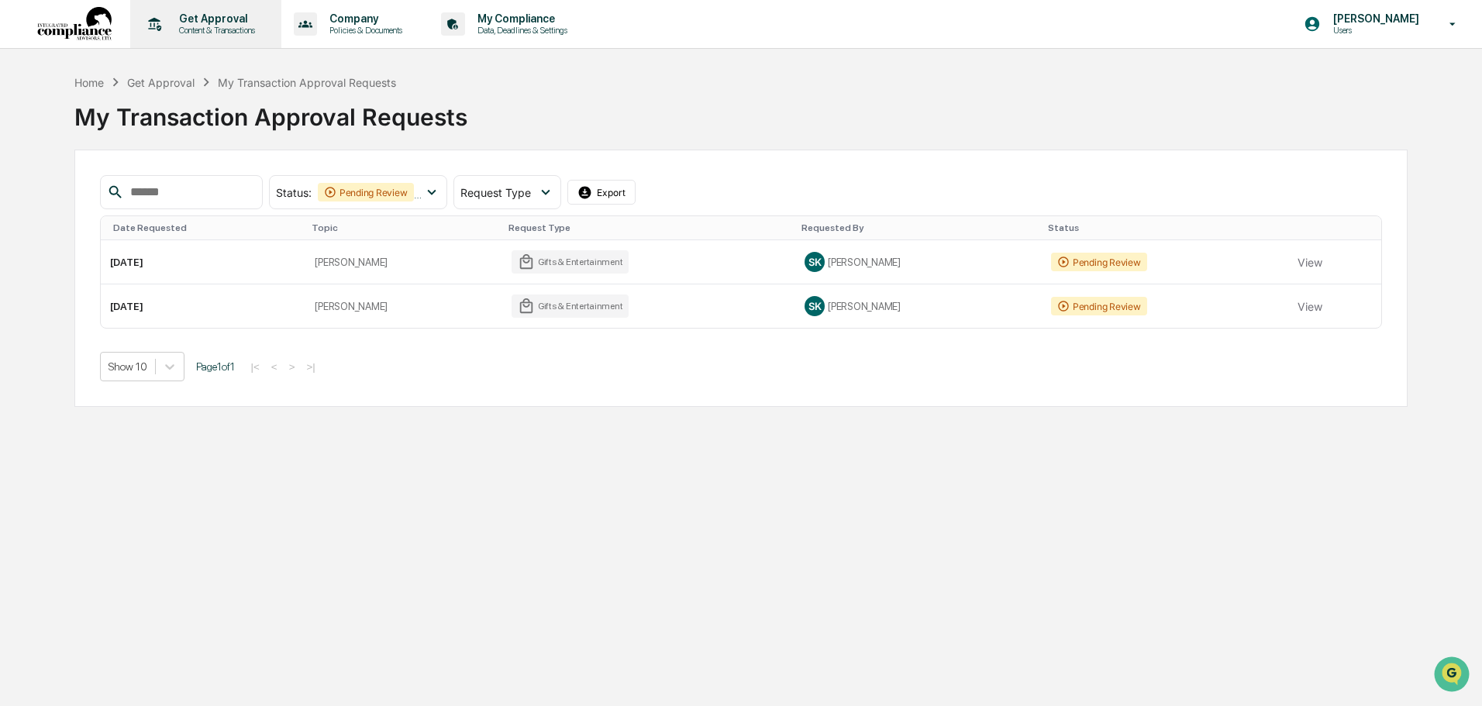
click at [192, 21] on p "Get Approval" at bounding box center [215, 18] width 96 height 12
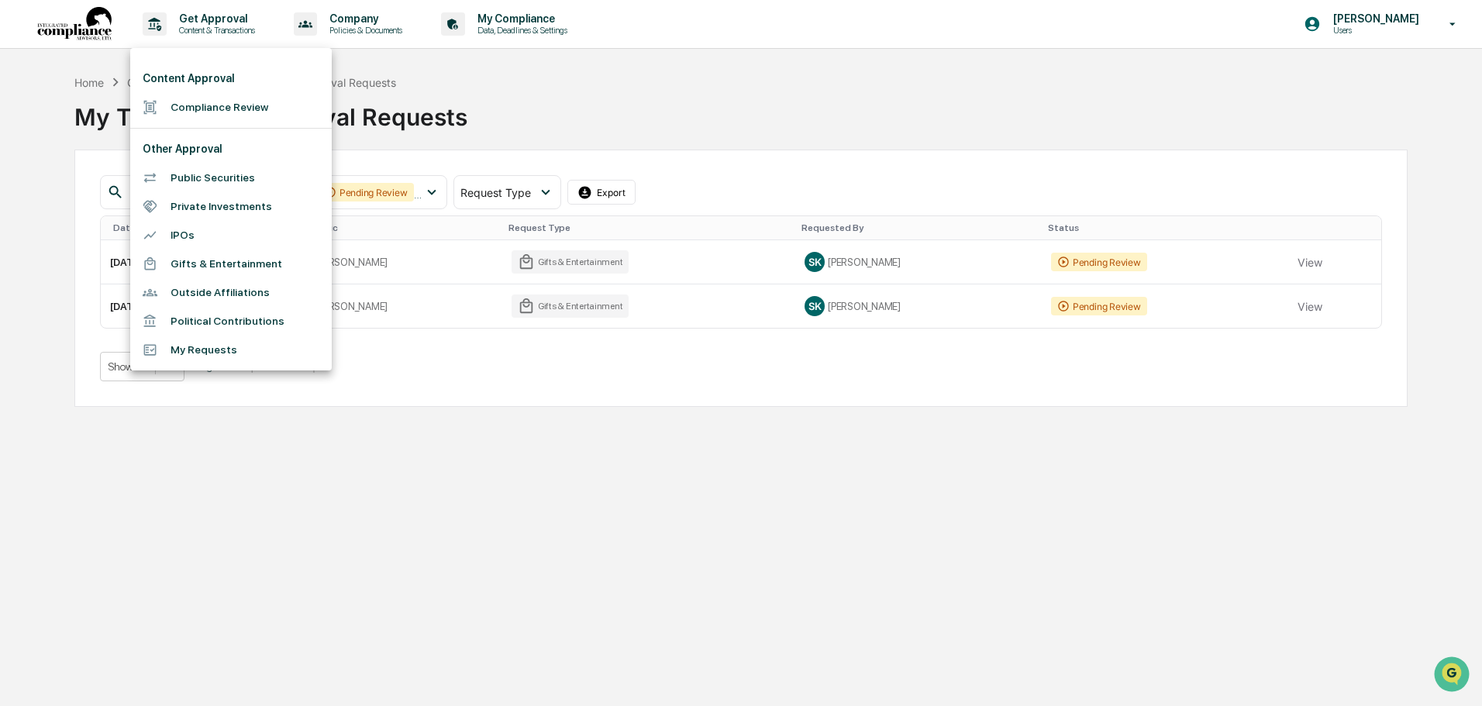
click at [210, 105] on li "Compliance Review" at bounding box center [231, 107] width 202 height 29
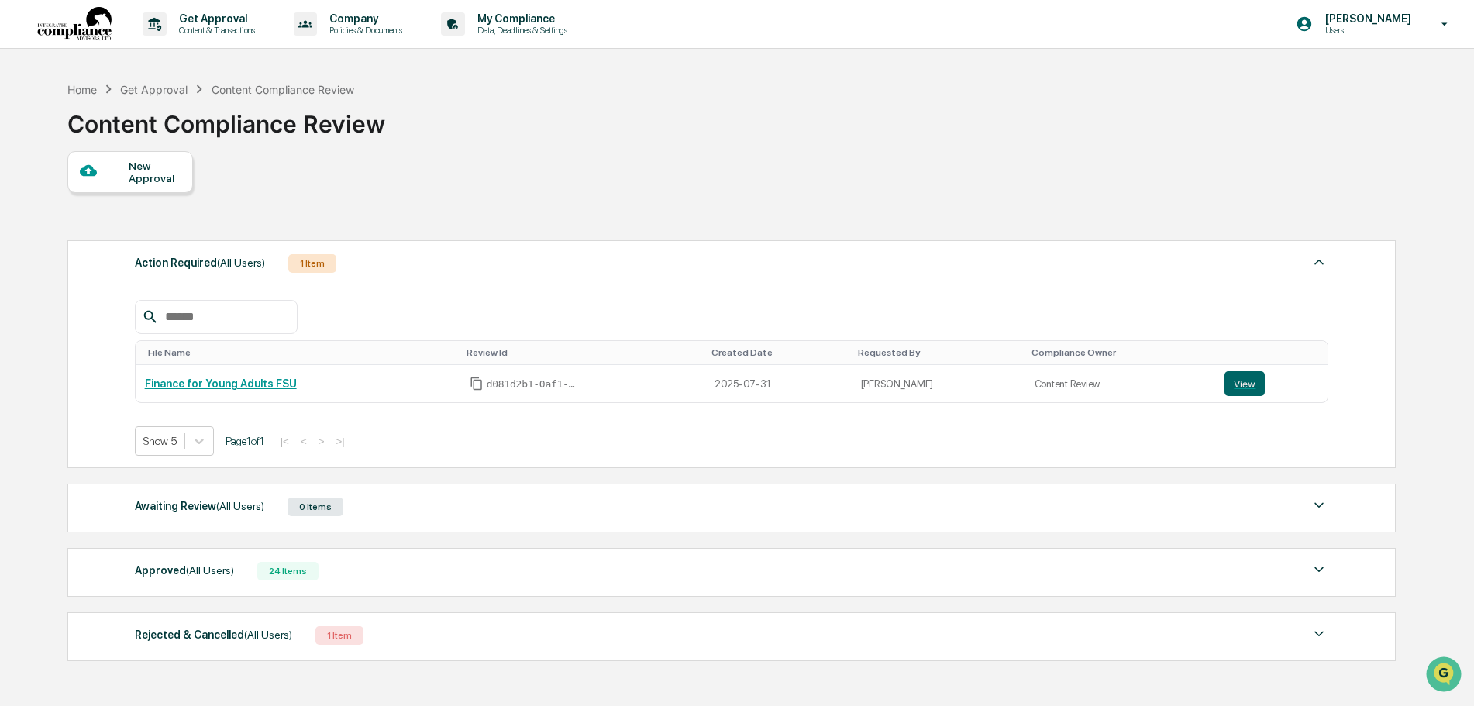
click at [146, 171] on div "New Approval" at bounding box center [155, 172] width 52 height 25
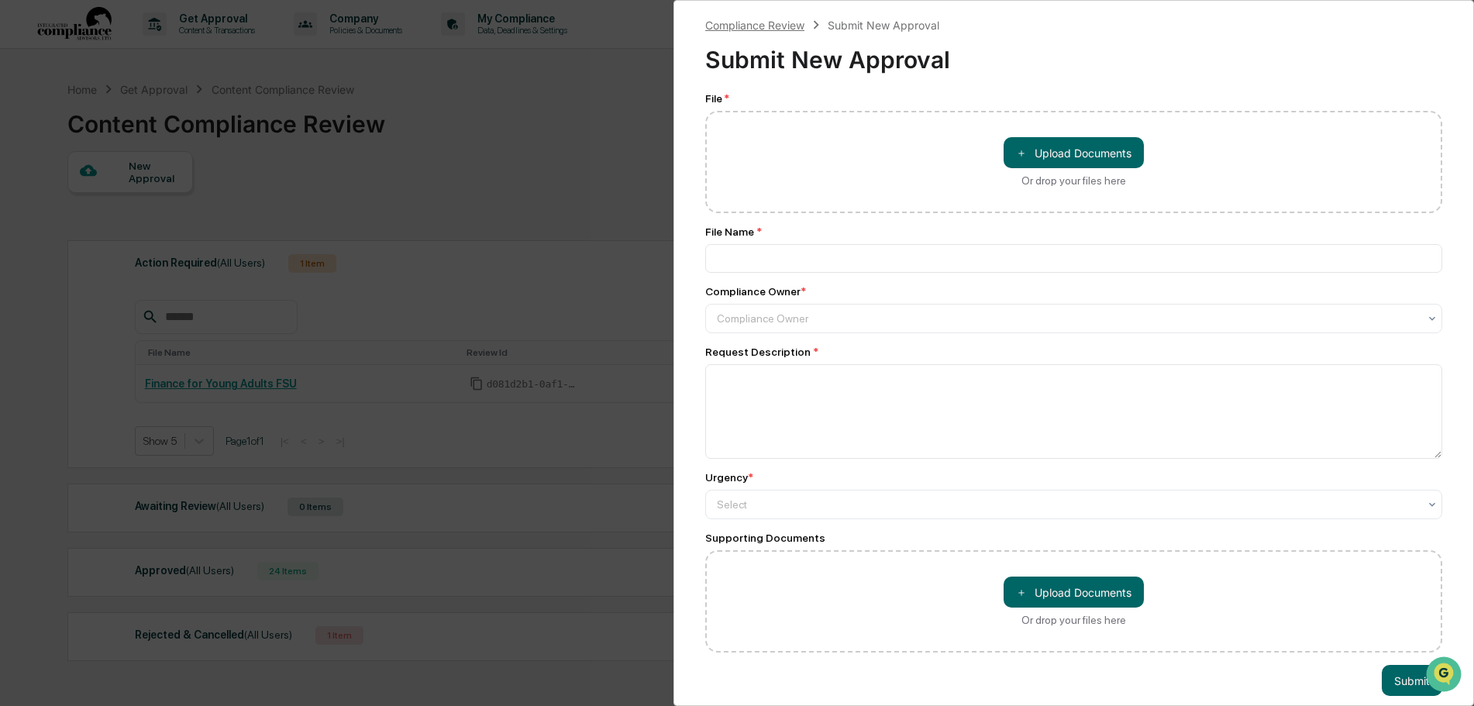
click at [784, 23] on div "Compliance Review" at bounding box center [754, 25] width 99 height 13
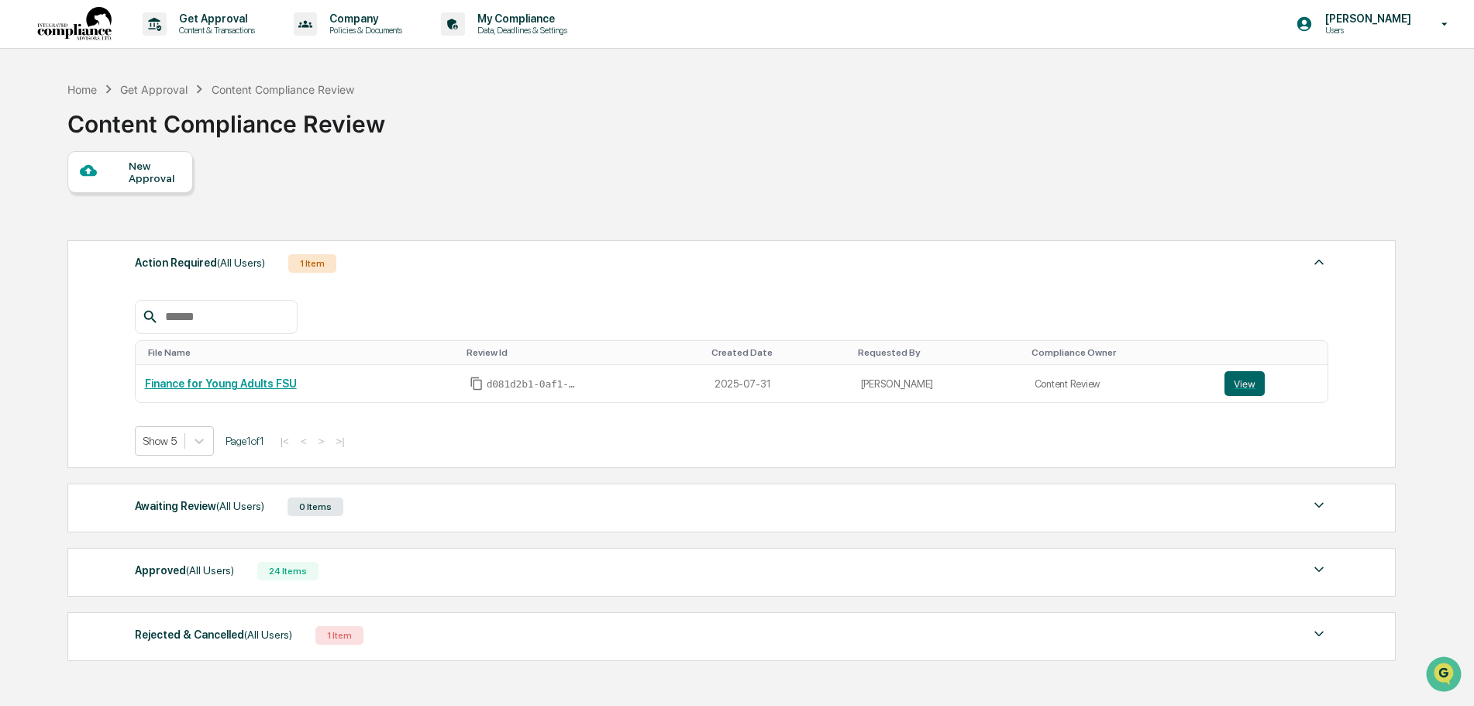
click at [156, 83] on div "Get Approval" at bounding box center [153, 89] width 67 height 13
click at [201, 29] on p "Content & Transactions" at bounding box center [215, 30] width 96 height 11
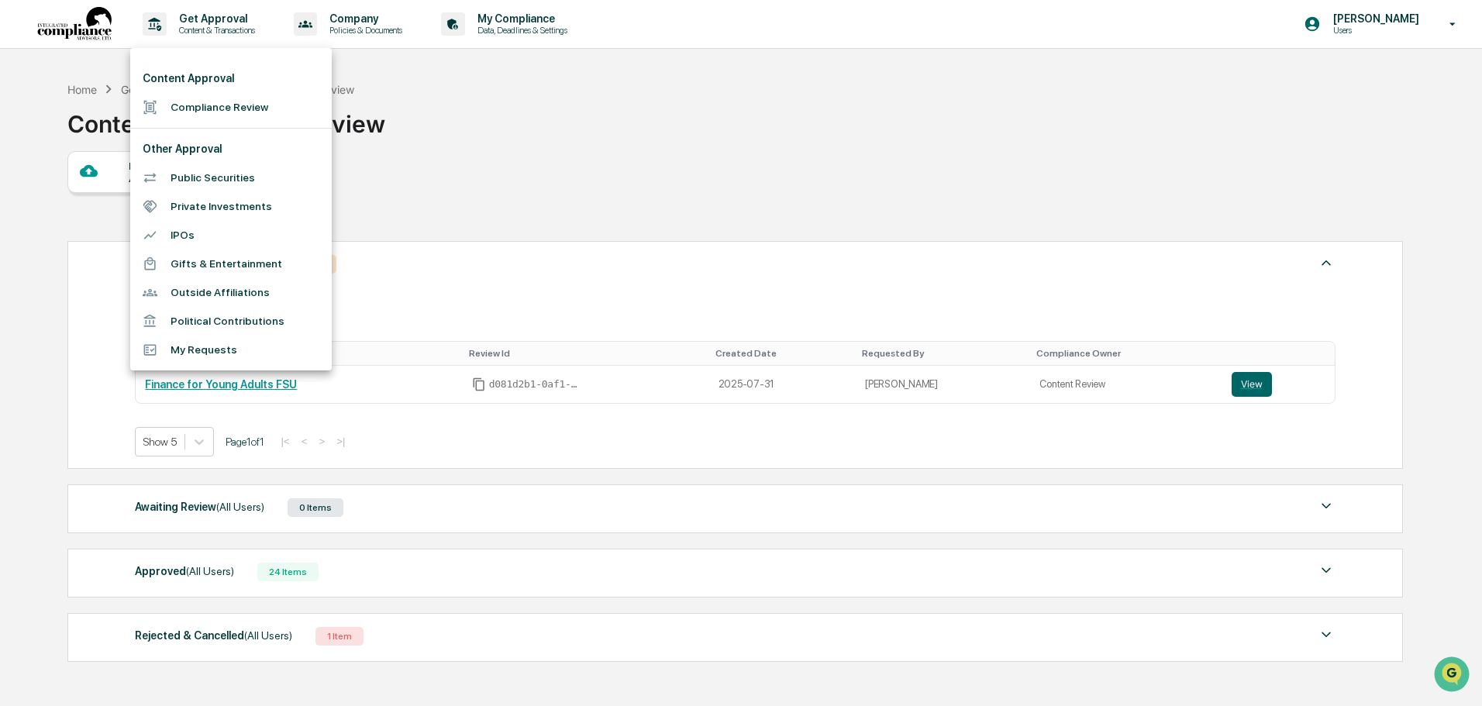
click at [264, 260] on li "Gifts & Entertainment" at bounding box center [231, 264] width 202 height 29
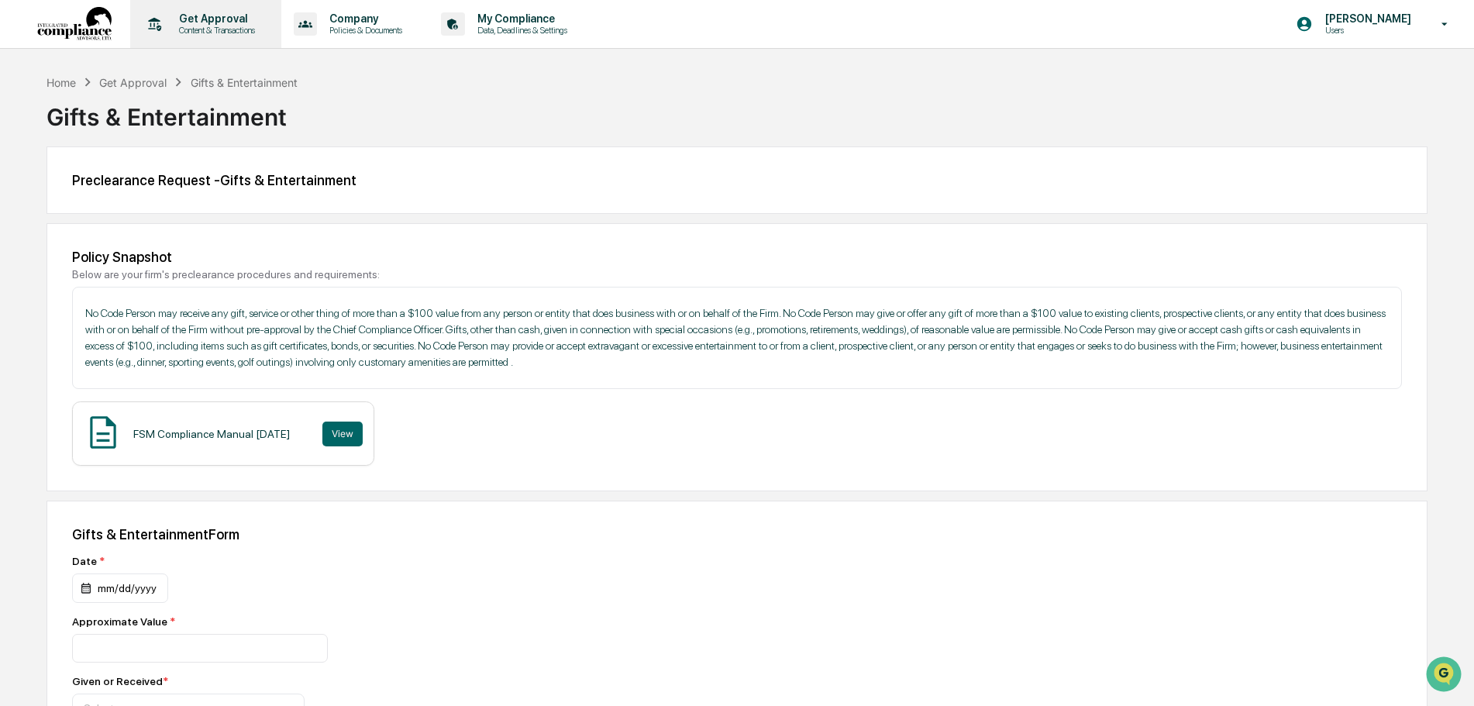
click at [223, 16] on p "Get Approval" at bounding box center [215, 18] width 96 height 12
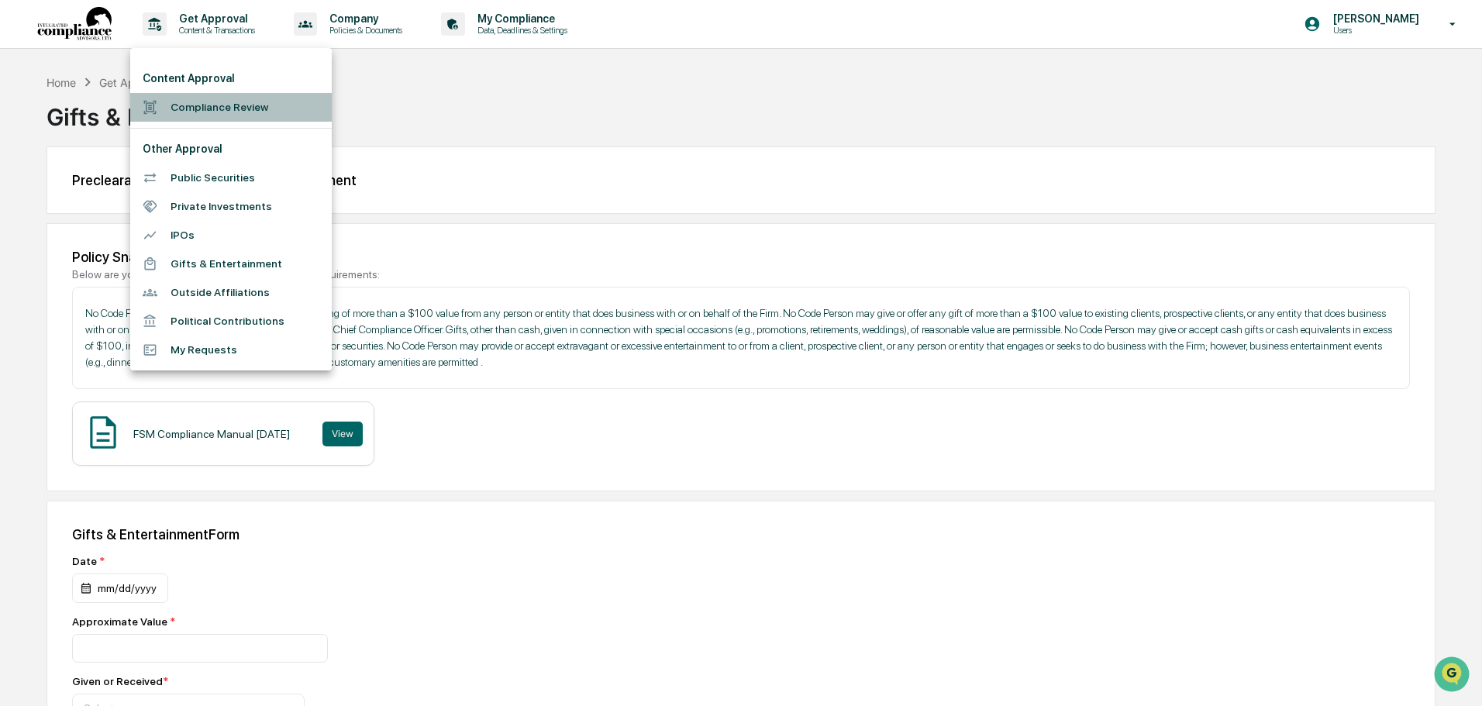
click at [209, 105] on li "Compliance Review" at bounding box center [231, 107] width 202 height 29
